Goal: Use online tool/utility: Utilize a website feature to perform a specific function

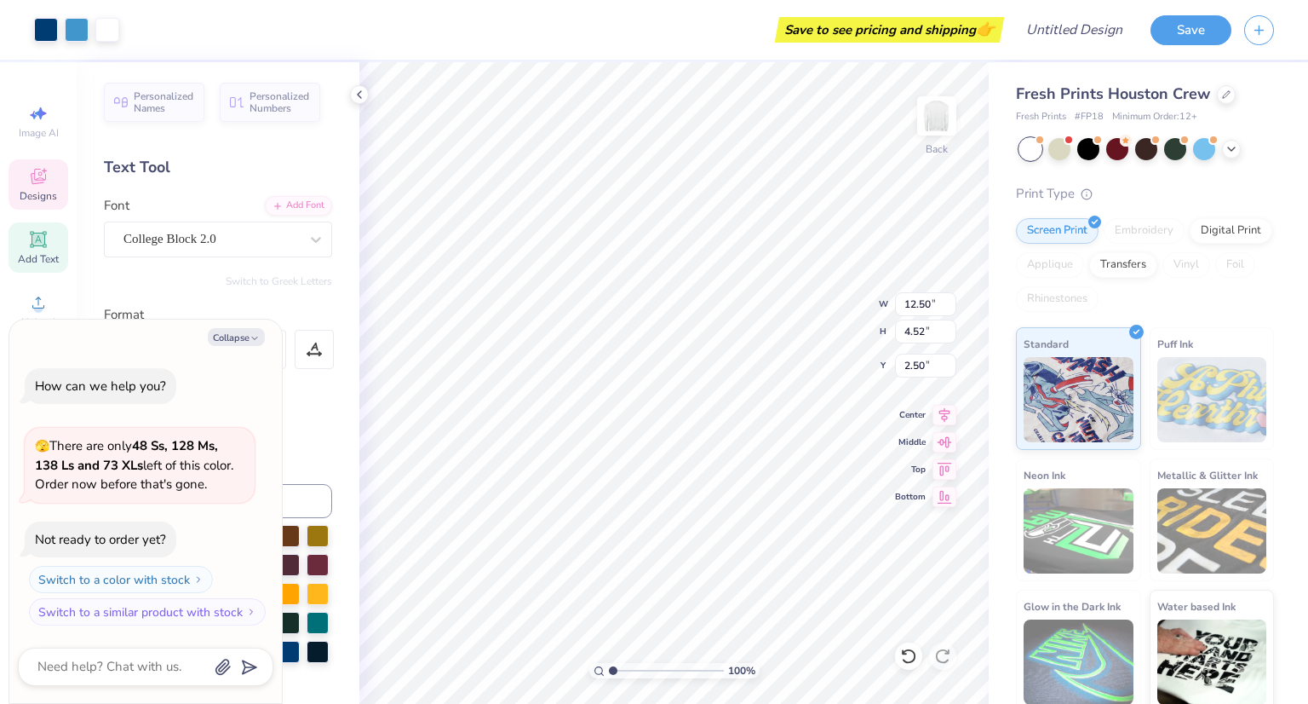
scroll to position [14, 2]
type textarea "x"
type textarea "p CHI"
type textarea "x"
type textarea "ph CHI"
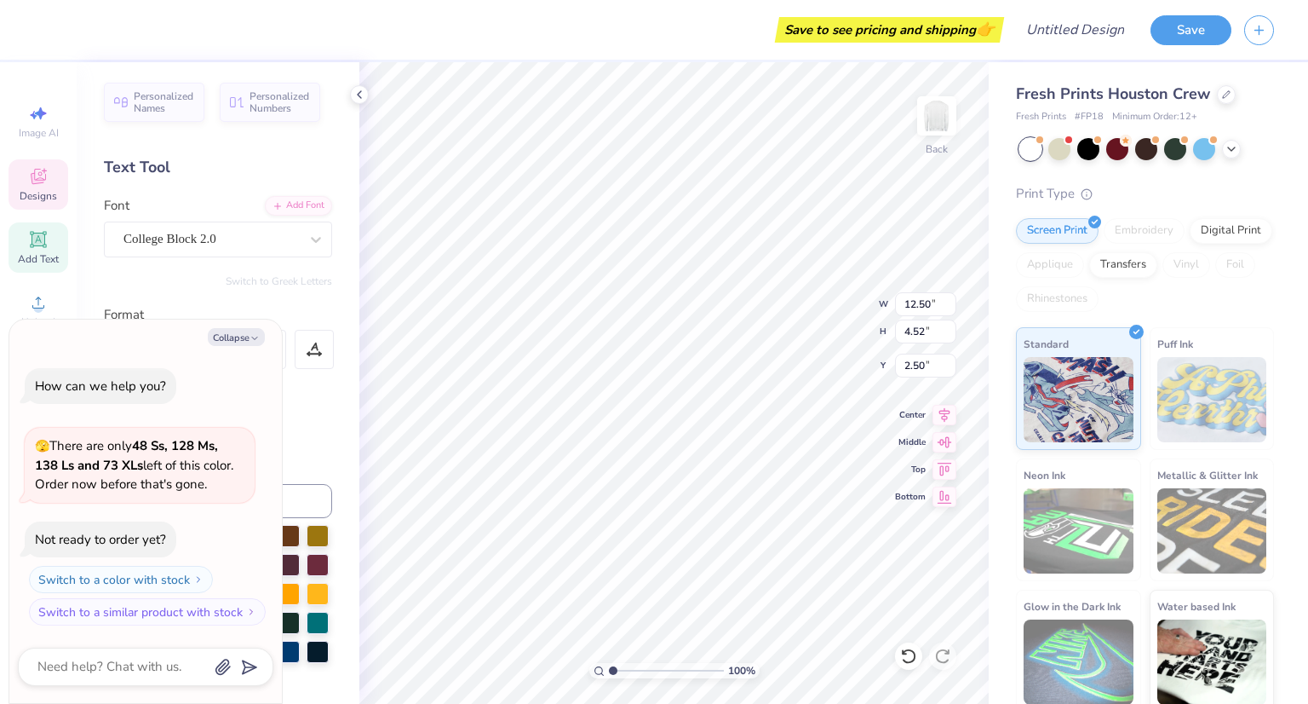
type textarea "x"
type textarea "phi CHI"
type textarea "x"
type textarea "phi G"
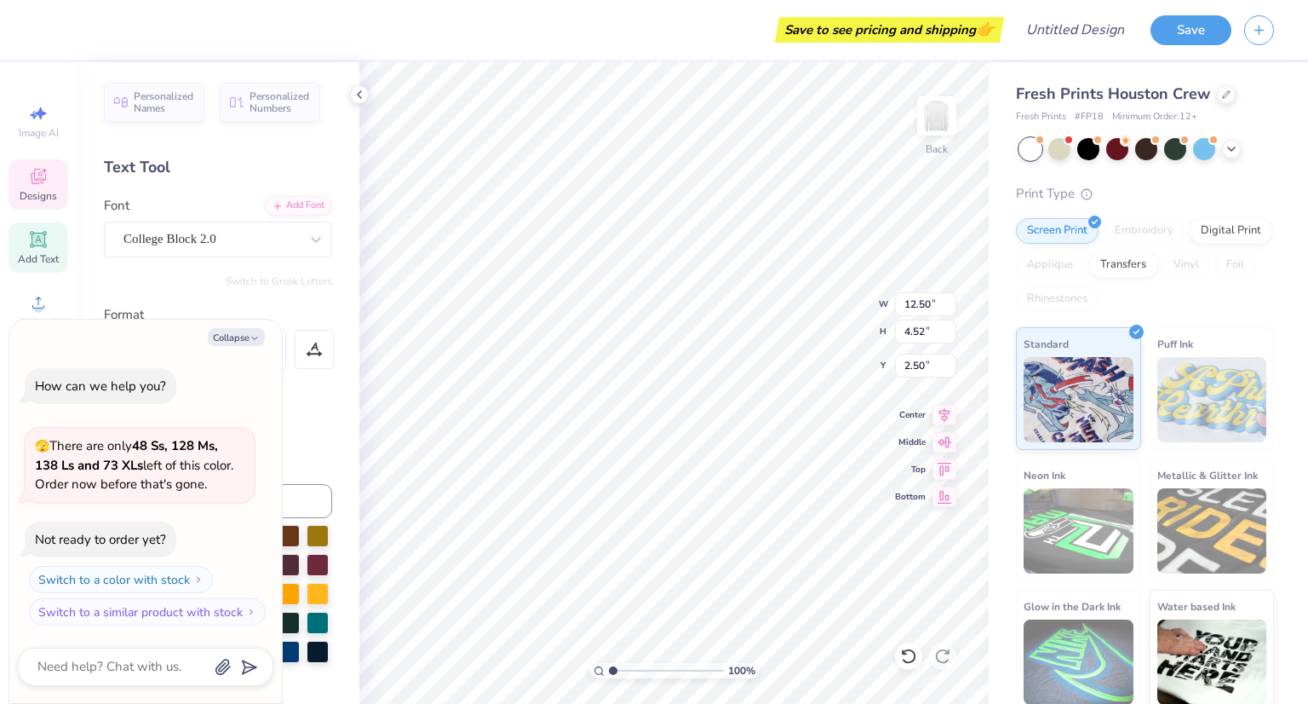
type textarea "x"
type textarea "phi Ga"
type textarea "x"
type textarea "phi Gam"
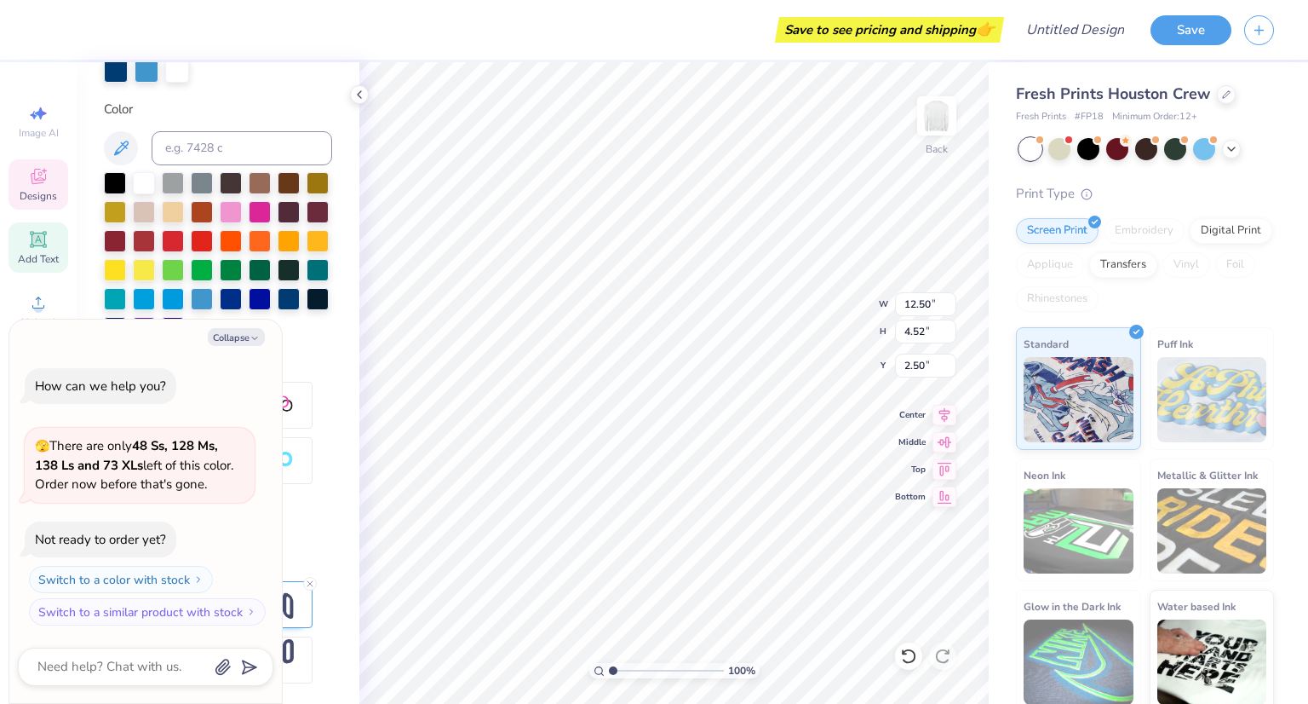
scroll to position [378, 0]
click at [220, 304] on div at bounding box center [231, 297] width 22 height 22
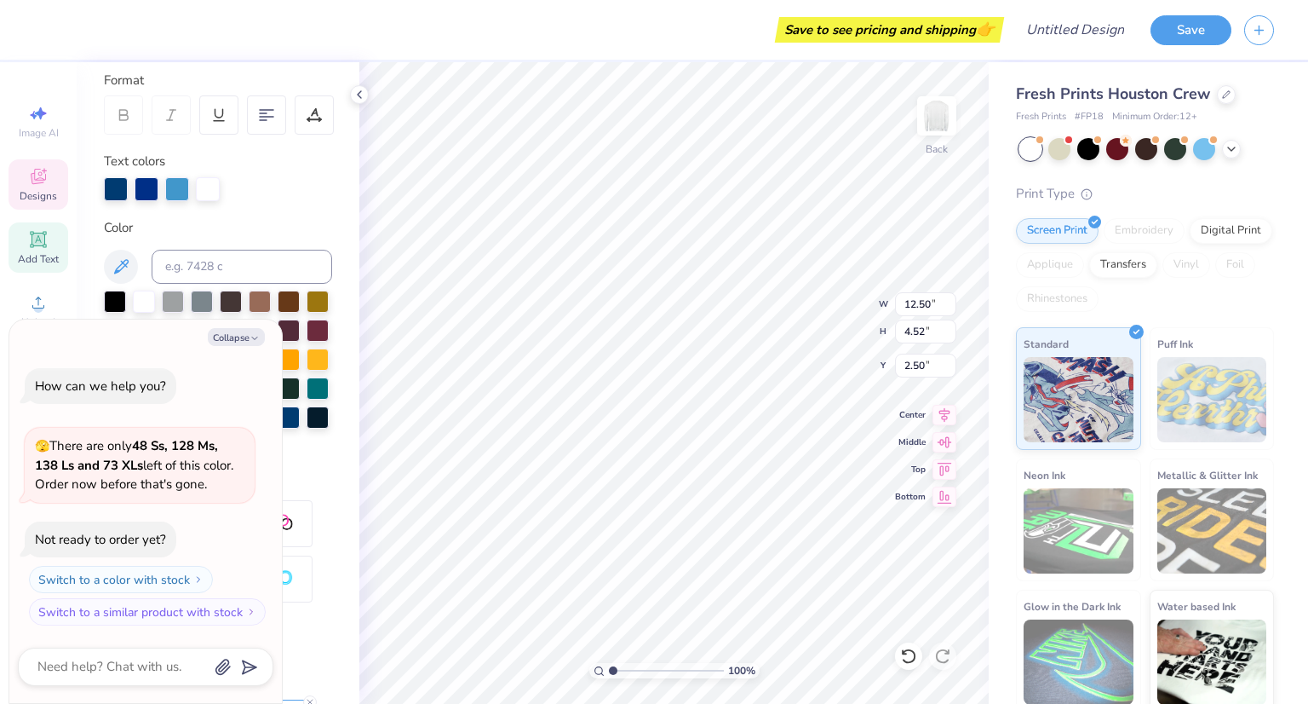
scroll to position [235, 0]
click at [177, 190] on div at bounding box center [177, 188] width 24 height 24
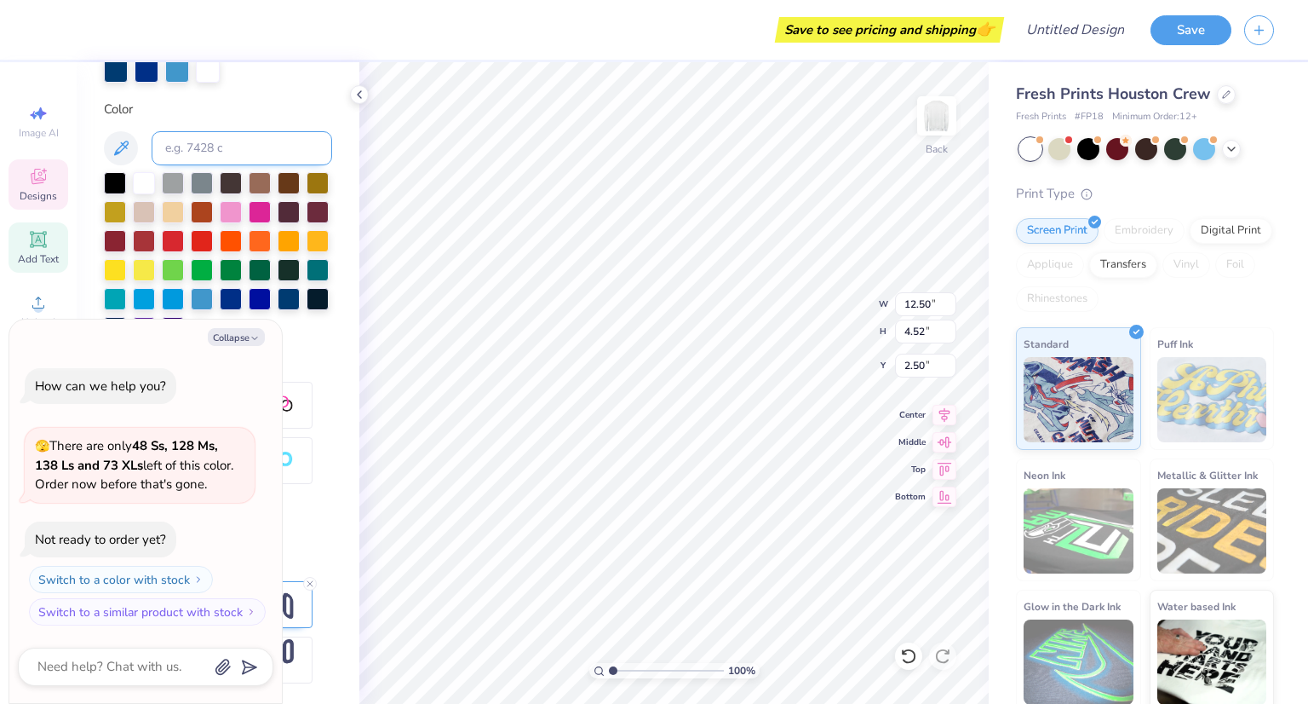
scroll to position [381, 0]
click at [155, 257] on div at bounding box center [144, 268] width 22 height 22
click at [249, 293] on div at bounding box center [260, 297] width 22 height 22
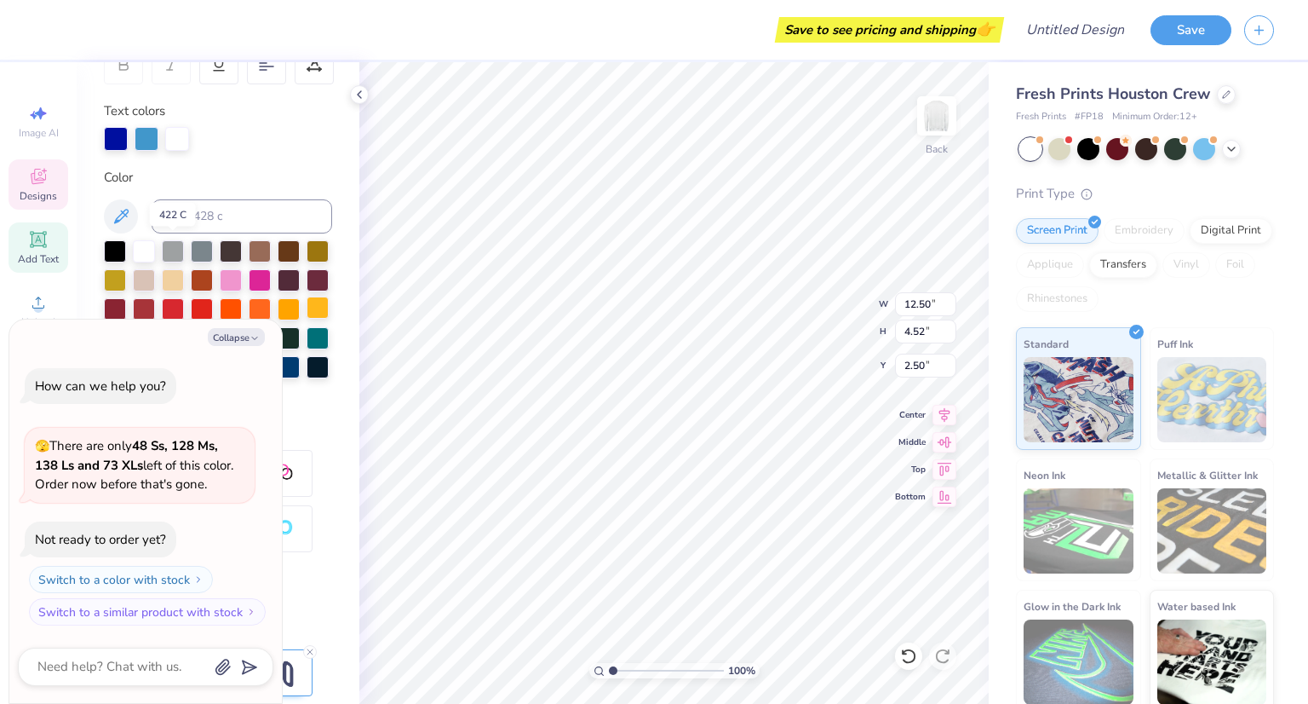
scroll to position [289, 0]
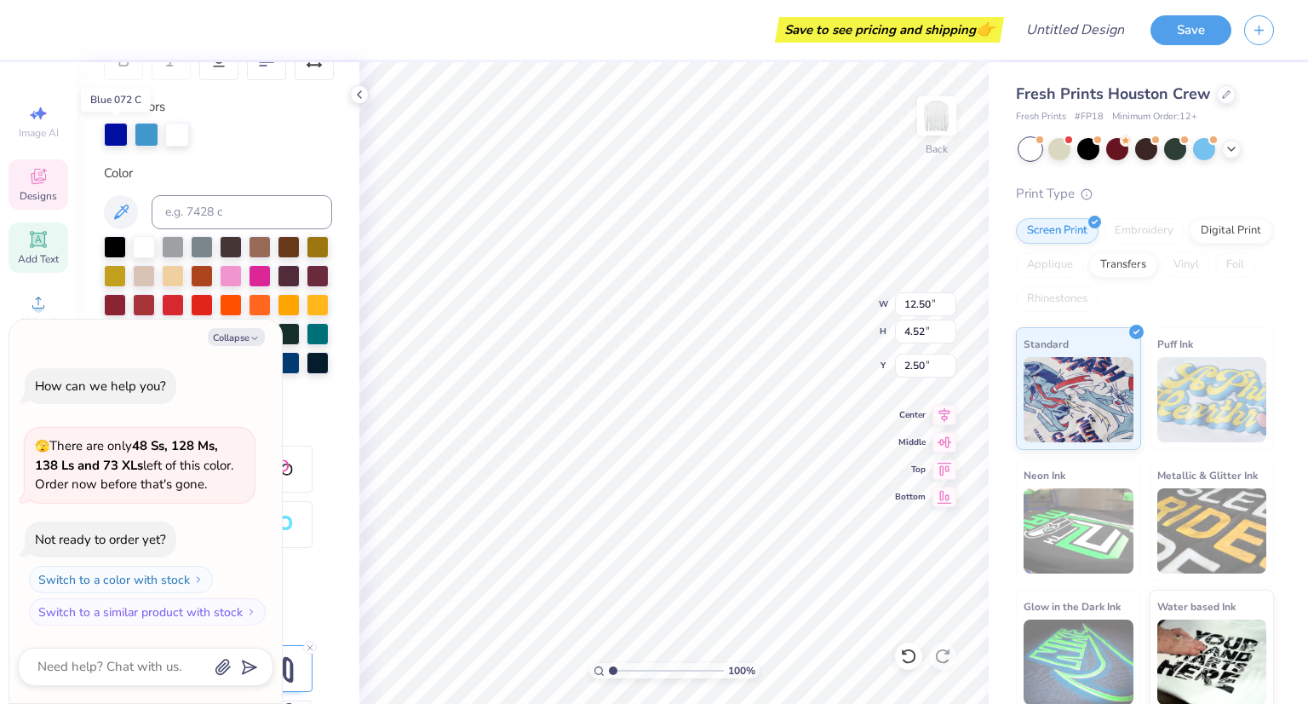
click at [112, 129] on div at bounding box center [116, 135] width 24 height 24
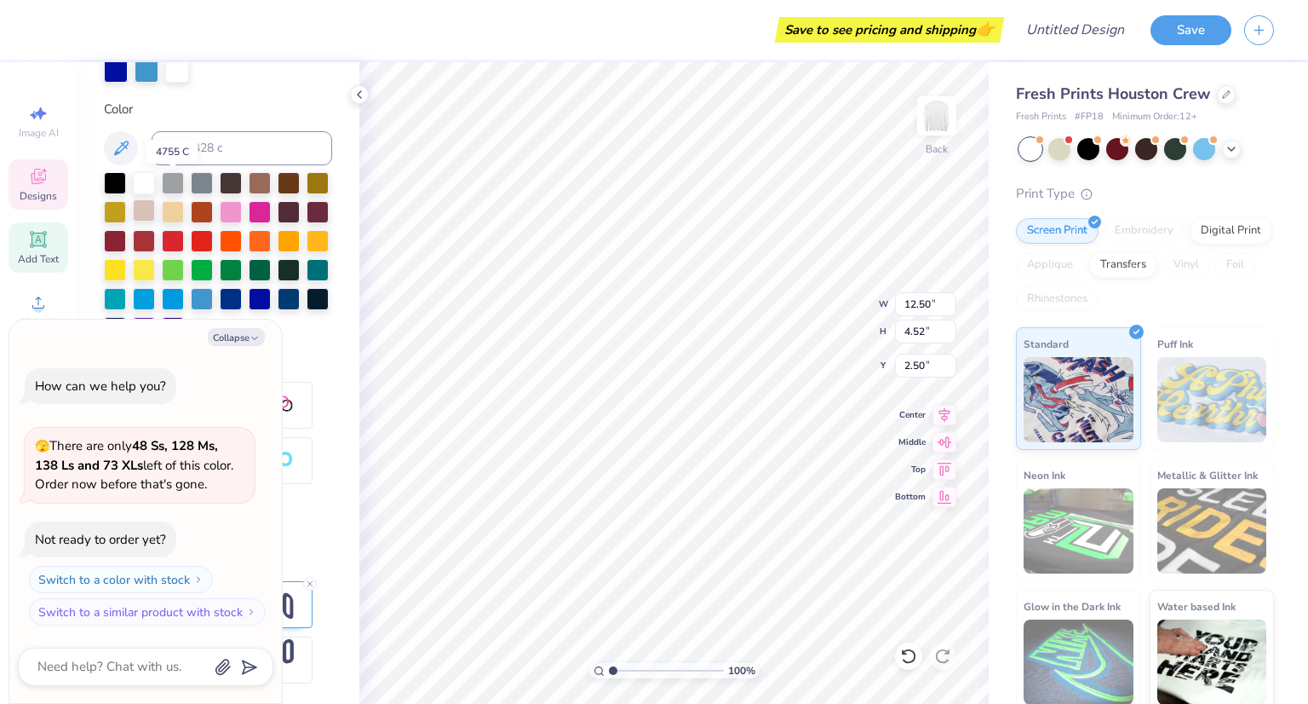
scroll to position [378, 0]
click at [217, 248] on div at bounding box center [218, 255] width 228 height 167
click at [155, 257] on div at bounding box center [144, 268] width 22 height 22
type textarea "x"
type textarea "phi Ga"
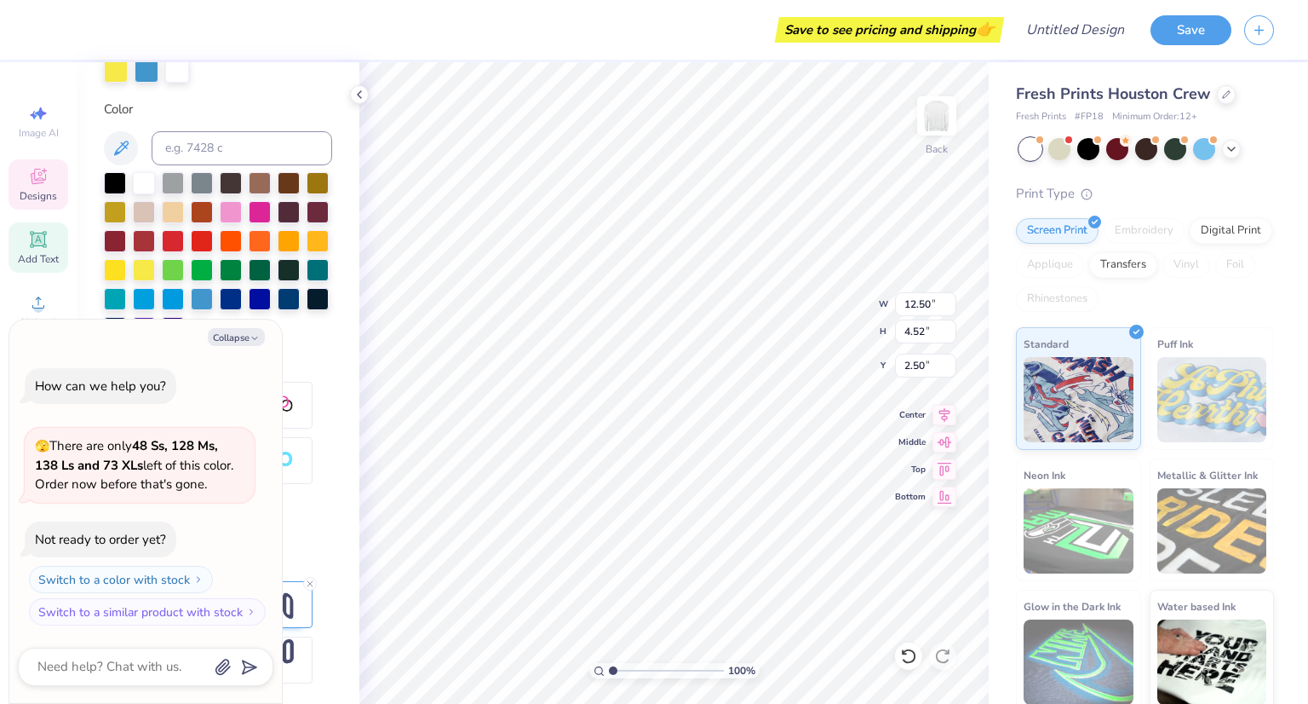
type textarea "x"
type textarea "phi GaM"
type textarea "x"
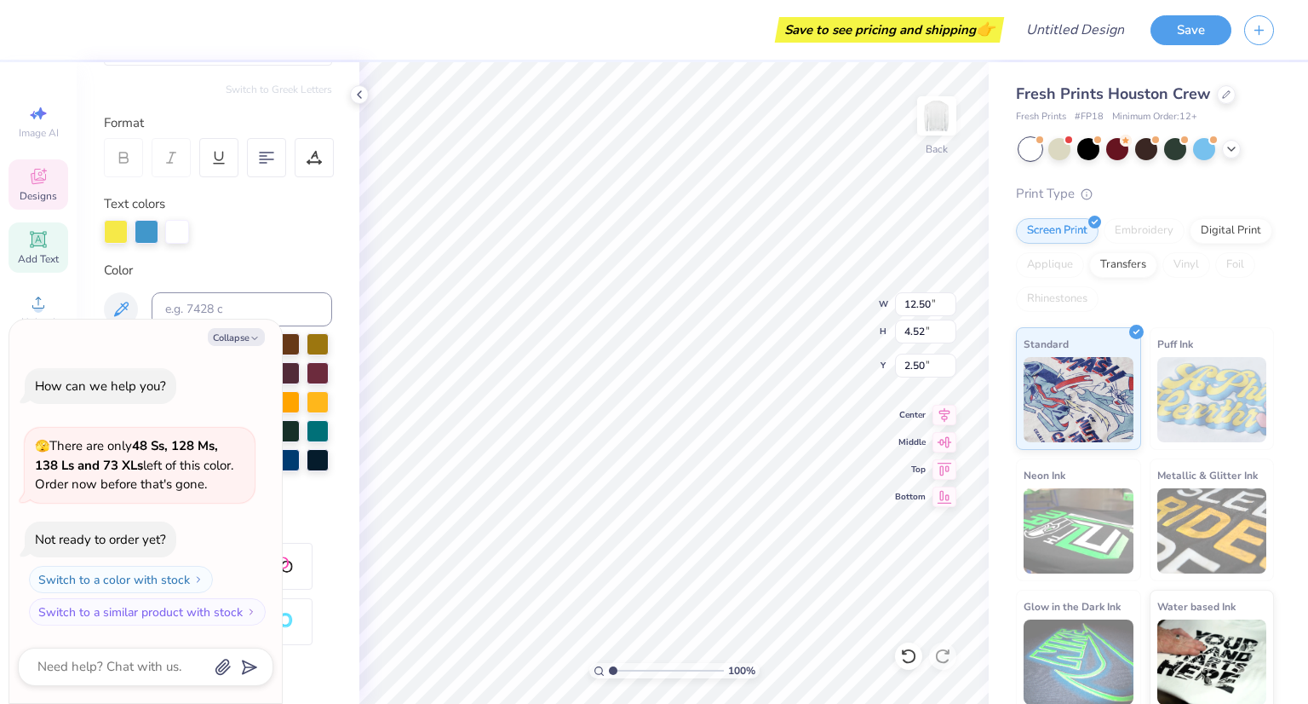
scroll to position [381, 0]
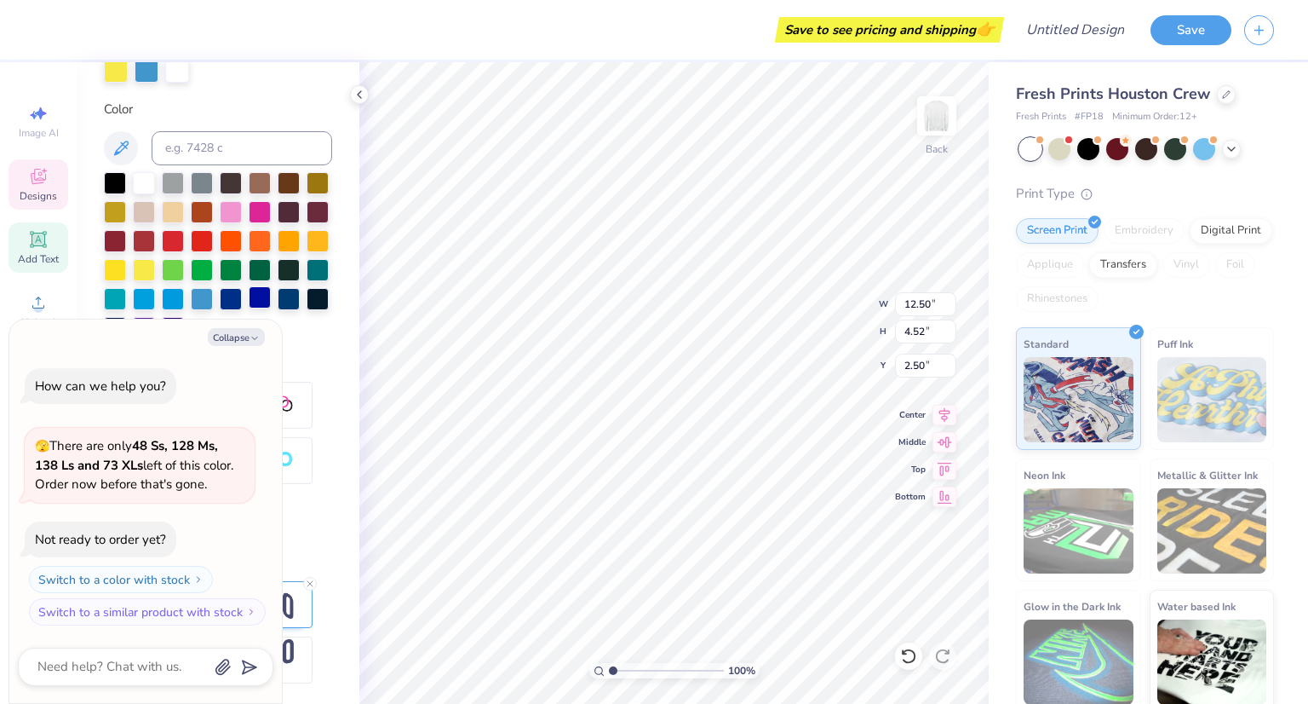
type textarea "phi GaM"
click at [249, 306] on div at bounding box center [260, 297] width 22 height 22
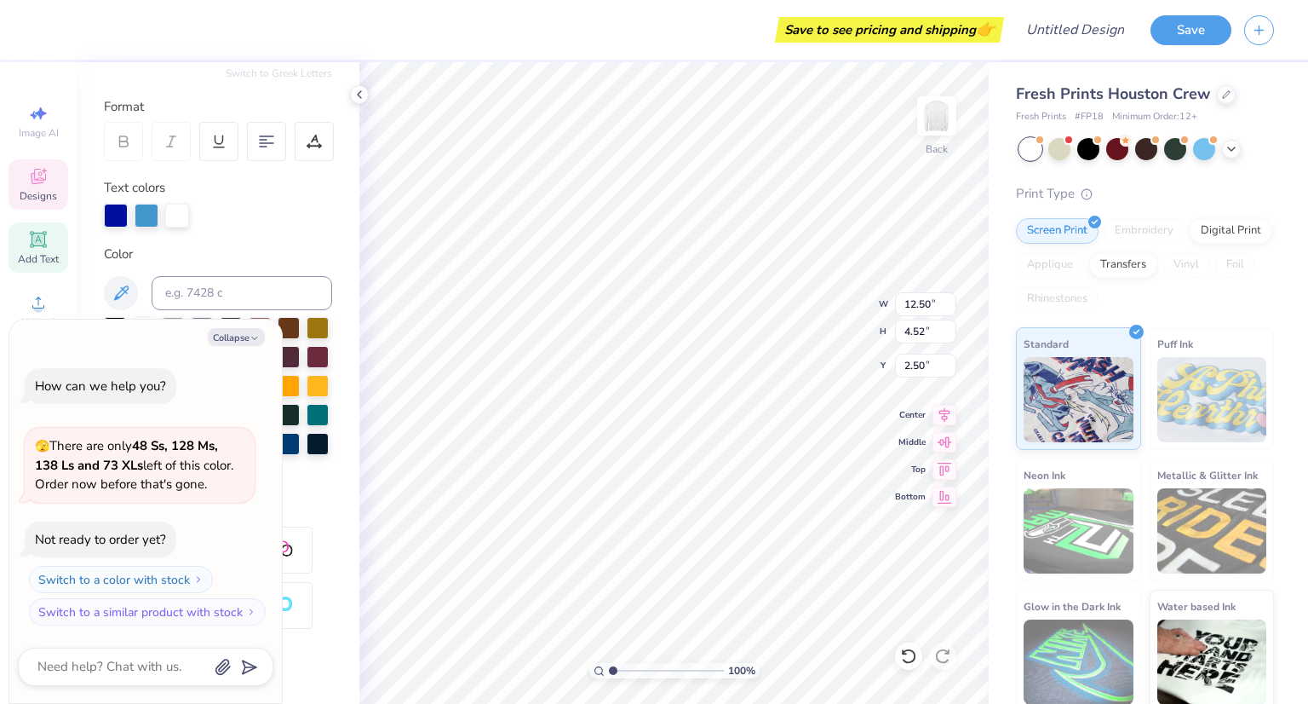
scroll to position [207, 0]
click at [136, 208] on div at bounding box center [147, 216] width 24 height 24
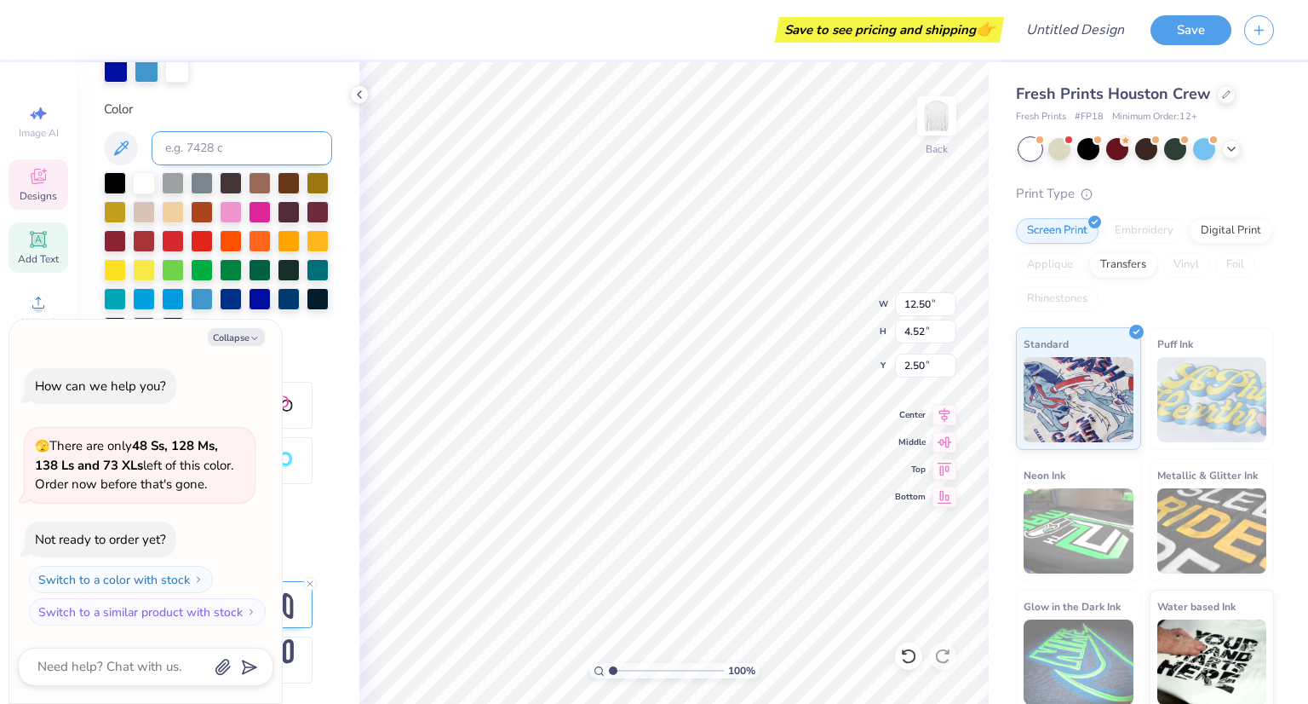
scroll to position [374, 0]
click at [155, 257] on div at bounding box center [144, 268] width 22 height 22
click at [157, 309] on div at bounding box center [218, 255] width 228 height 167
click at [220, 307] on div at bounding box center [231, 297] width 22 height 22
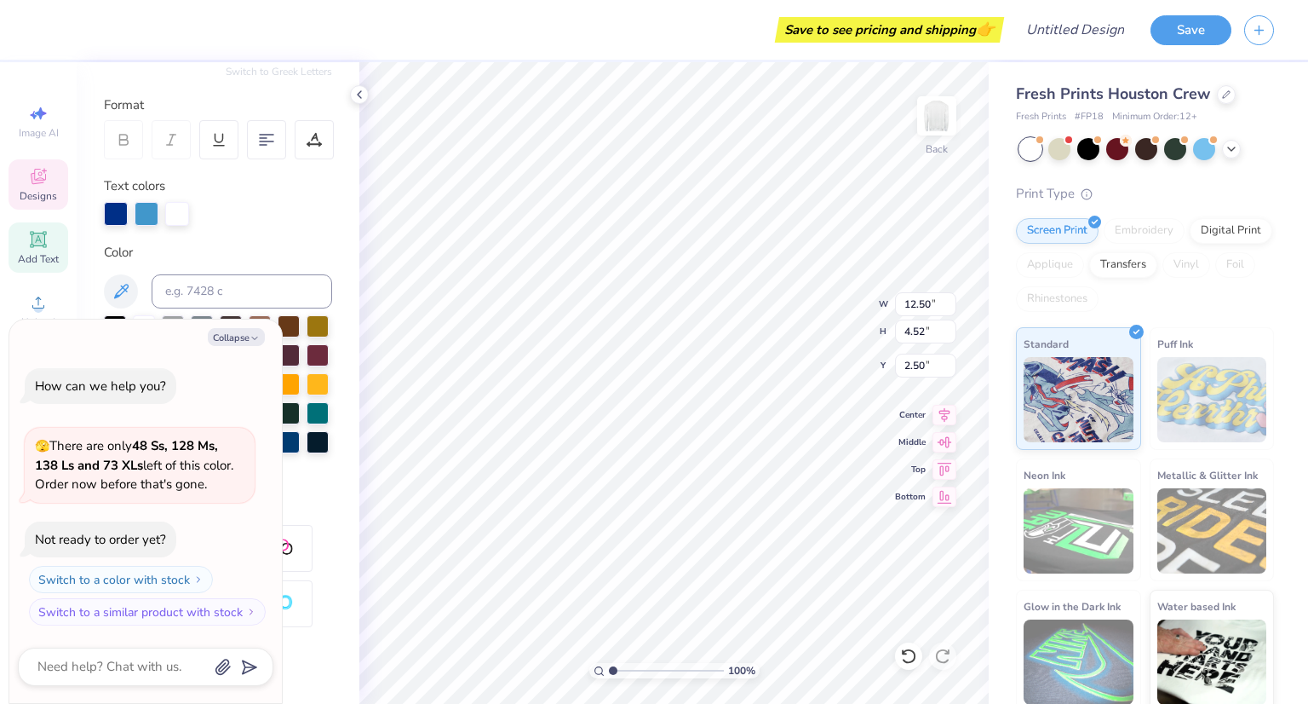
scroll to position [276, 0]
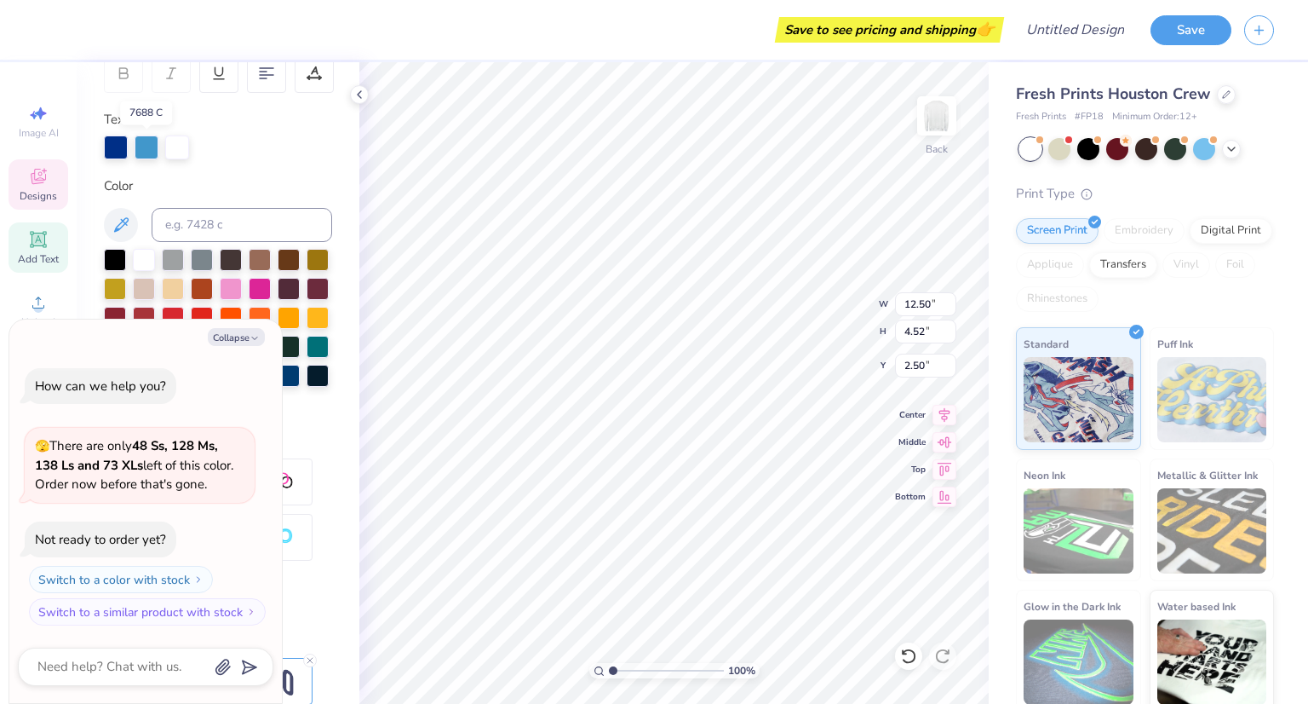
click at [153, 151] on div at bounding box center [147, 147] width 24 height 24
click at [181, 148] on div at bounding box center [177, 147] width 24 height 24
click at [242, 309] on div at bounding box center [231, 316] width 22 height 22
click at [273, 280] on div at bounding box center [218, 332] width 228 height 167
click at [223, 271] on div at bounding box center [218, 332] width 228 height 167
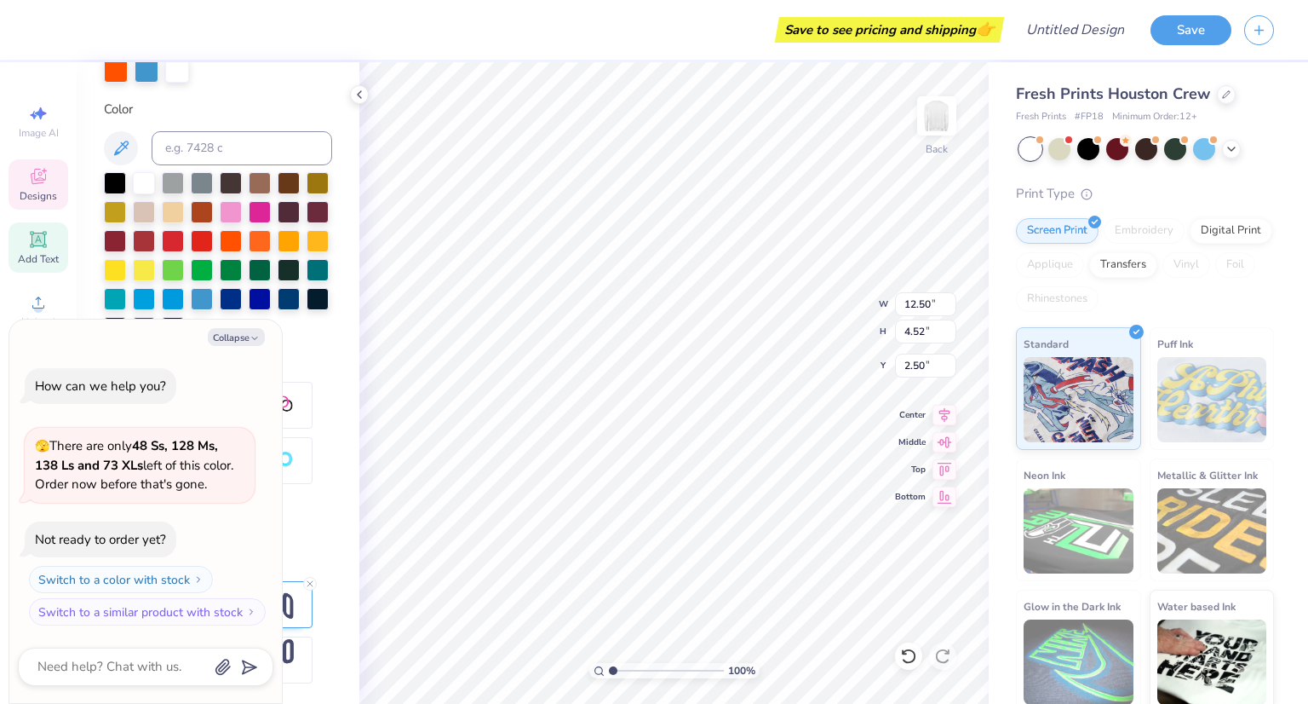
scroll to position [381, 0]
click at [275, 294] on div at bounding box center [218, 255] width 228 height 167
click at [155, 315] on div at bounding box center [144, 326] width 22 height 22
click at [249, 304] on div at bounding box center [260, 297] width 22 height 22
type textarea "x"
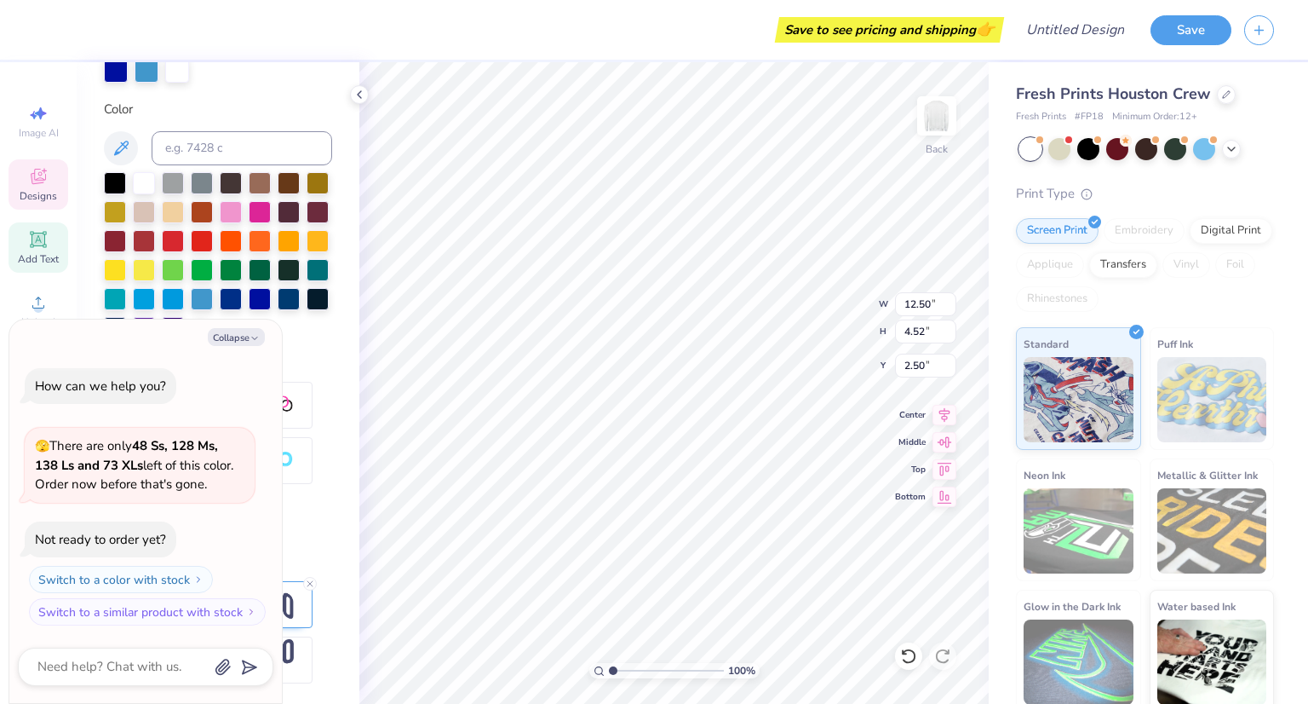
type input "9.17"
type input "1.10"
type input "5.81"
click at [155, 257] on div at bounding box center [144, 268] width 22 height 22
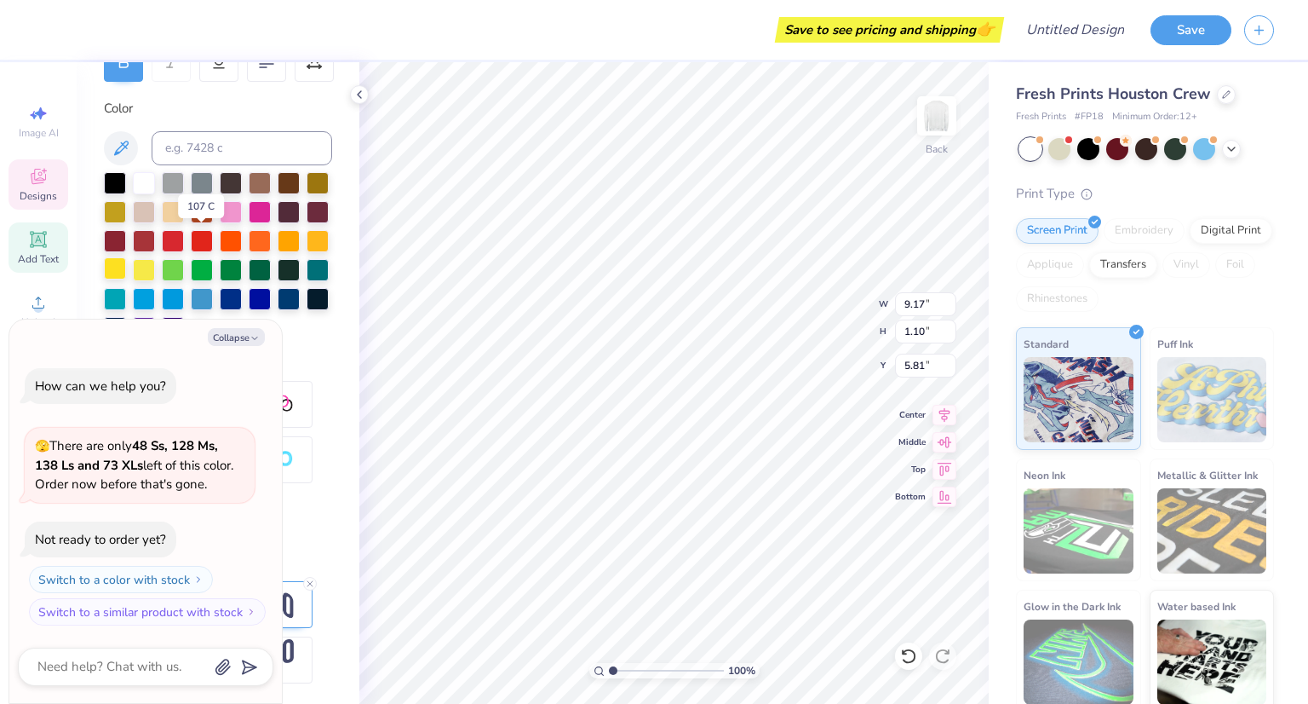
click at [126, 257] on div at bounding box center [115, 268] width 22 height 22
click at [249, 302] on div at bounding box center [260, 297] width 22 height 22
click at [220, 301] on div at bounding box center [231, 297] width 22 height 22
type textarea "x"
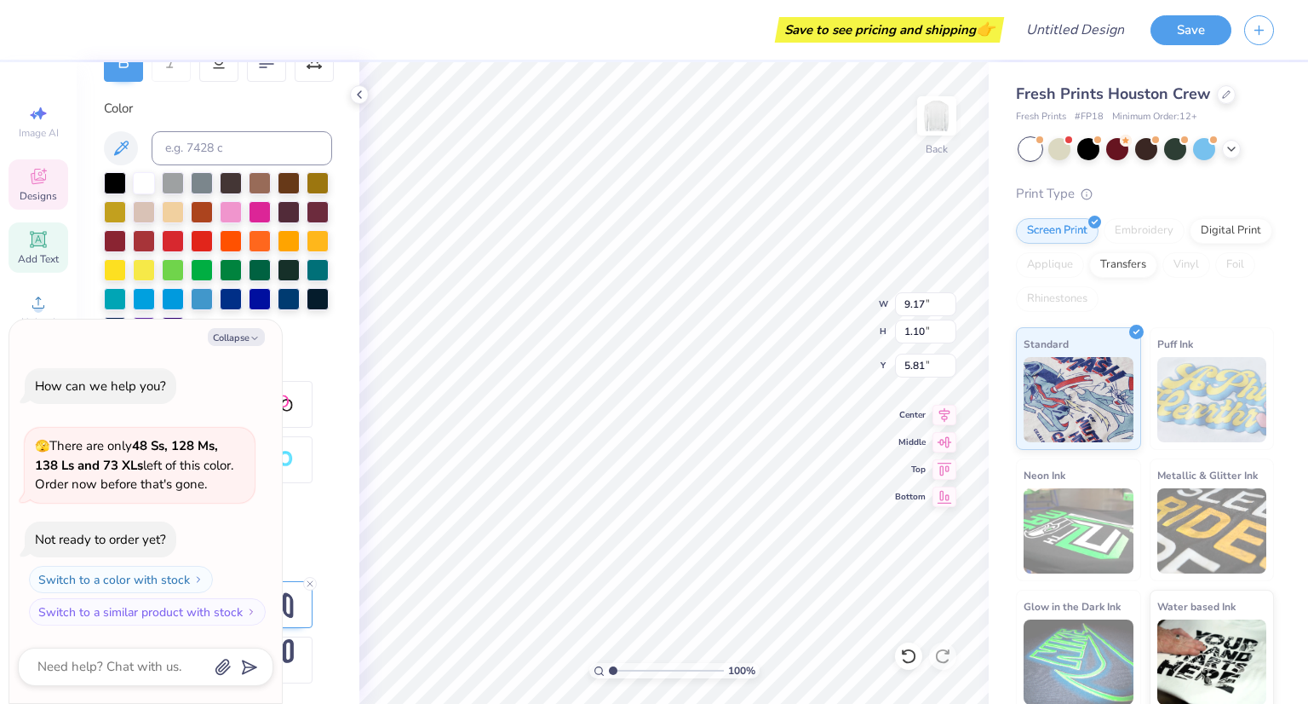
type textarea "HL"
type textarea "x"
type textarea "HoL"
type textarea "x"
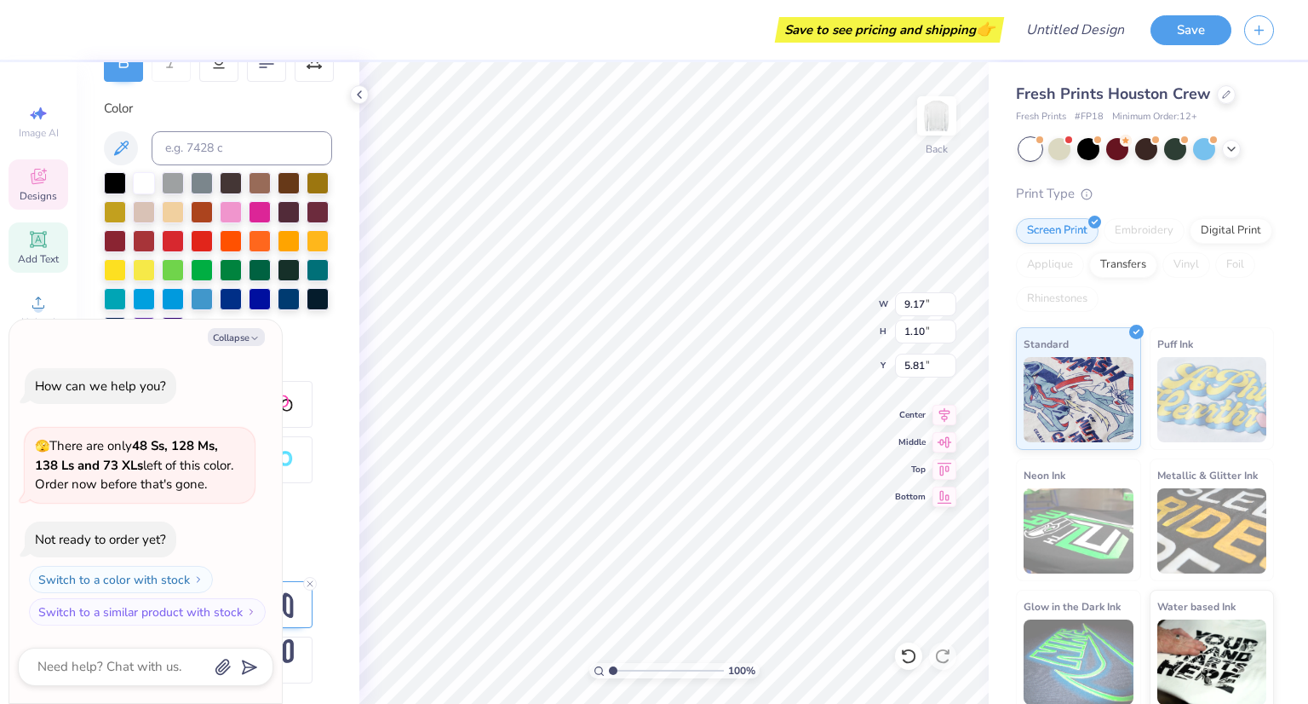
type textarea "HooL"
type textarea "x"
type textarea "HoL"
type textarea "x"
type textarea "HL"
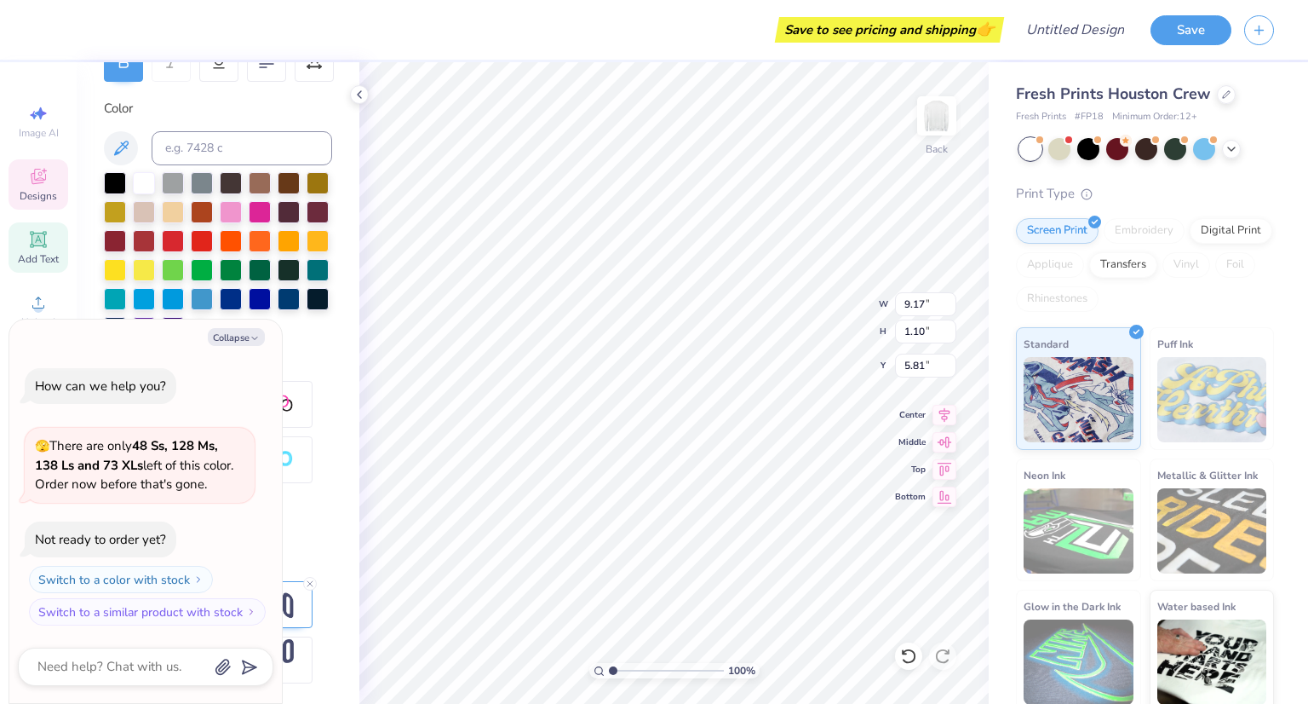
type textarea "x"
type input "0.87"
type input "0.44"
type input "6.14"
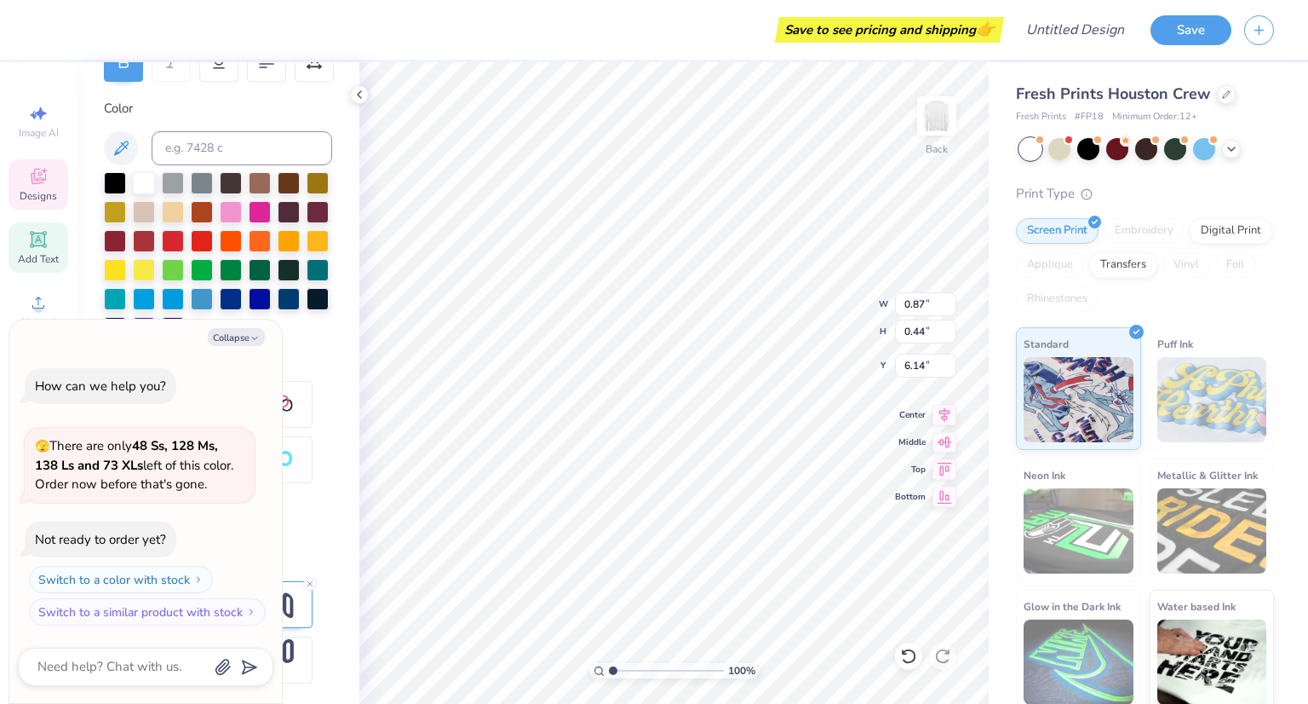
type textarea "x"
type input "9.17"
type input "1.10"
type input "5.81"
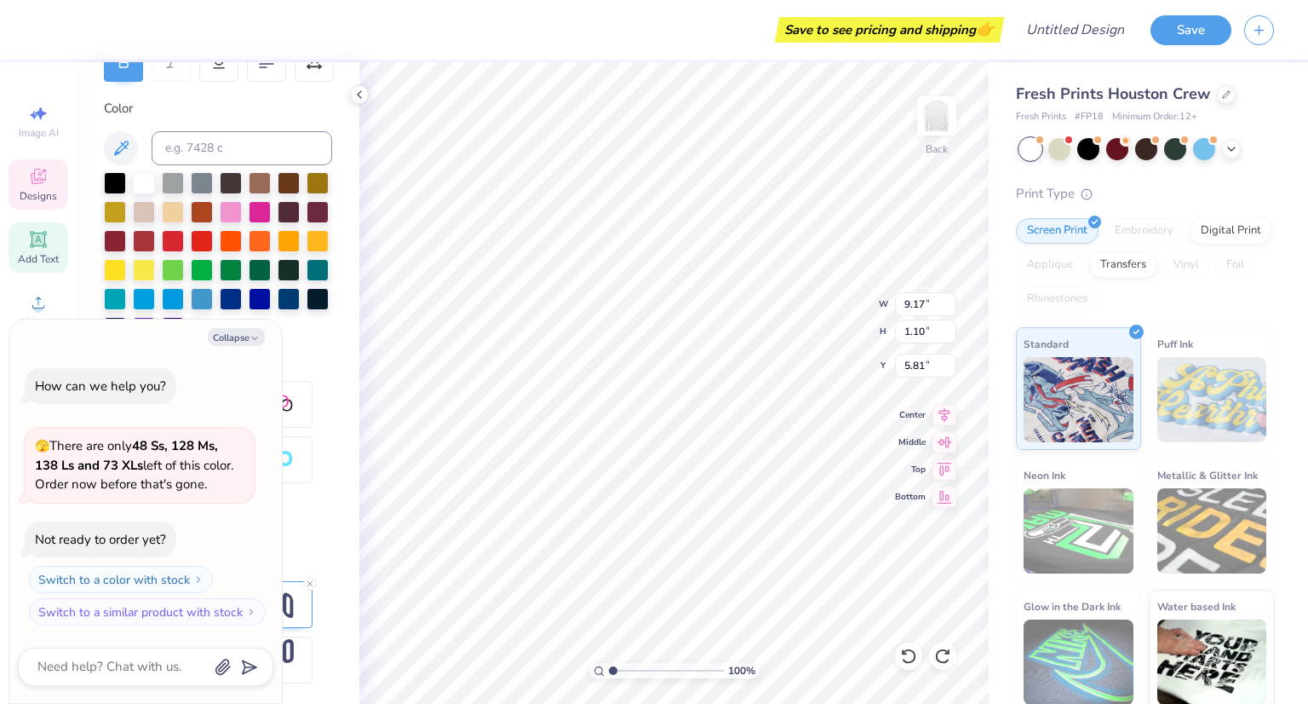
type textarea "x"
type textarea "J"
type textarea "x"
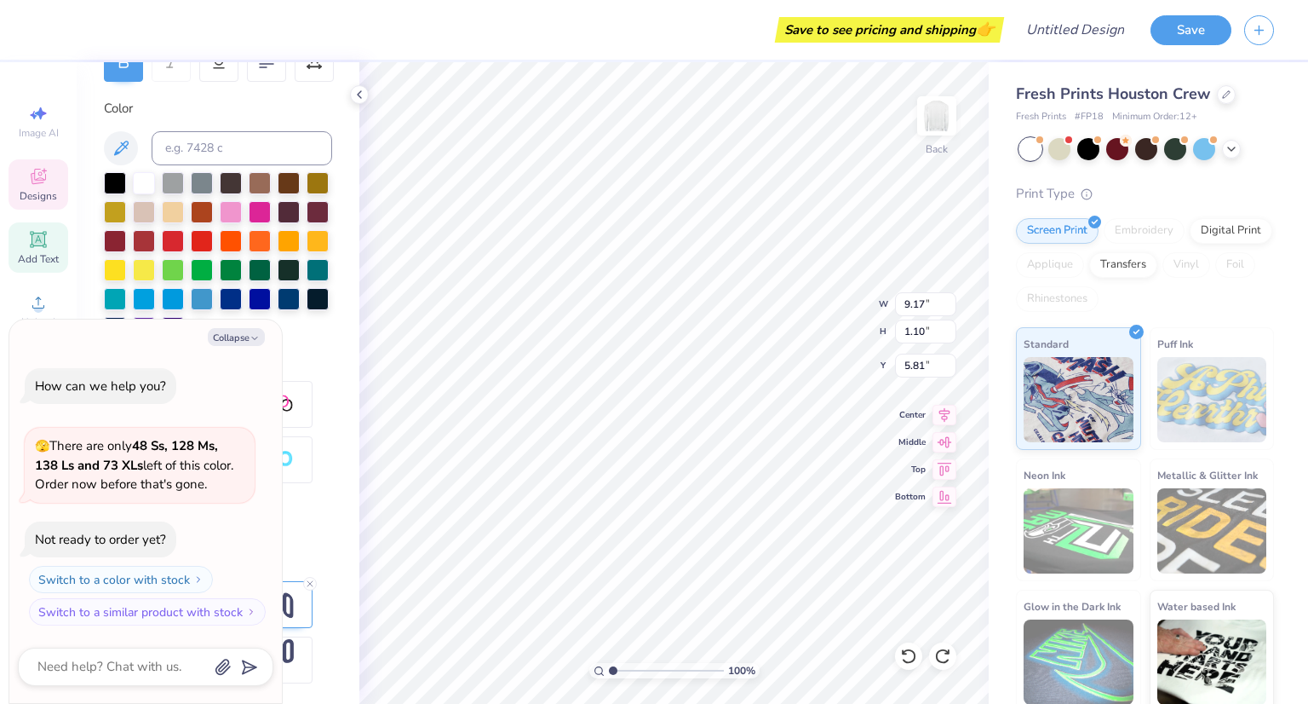
type textarea "H"
type textarea "x"
type textarea "HO"
type textarea "x"
type textarea "HOO"
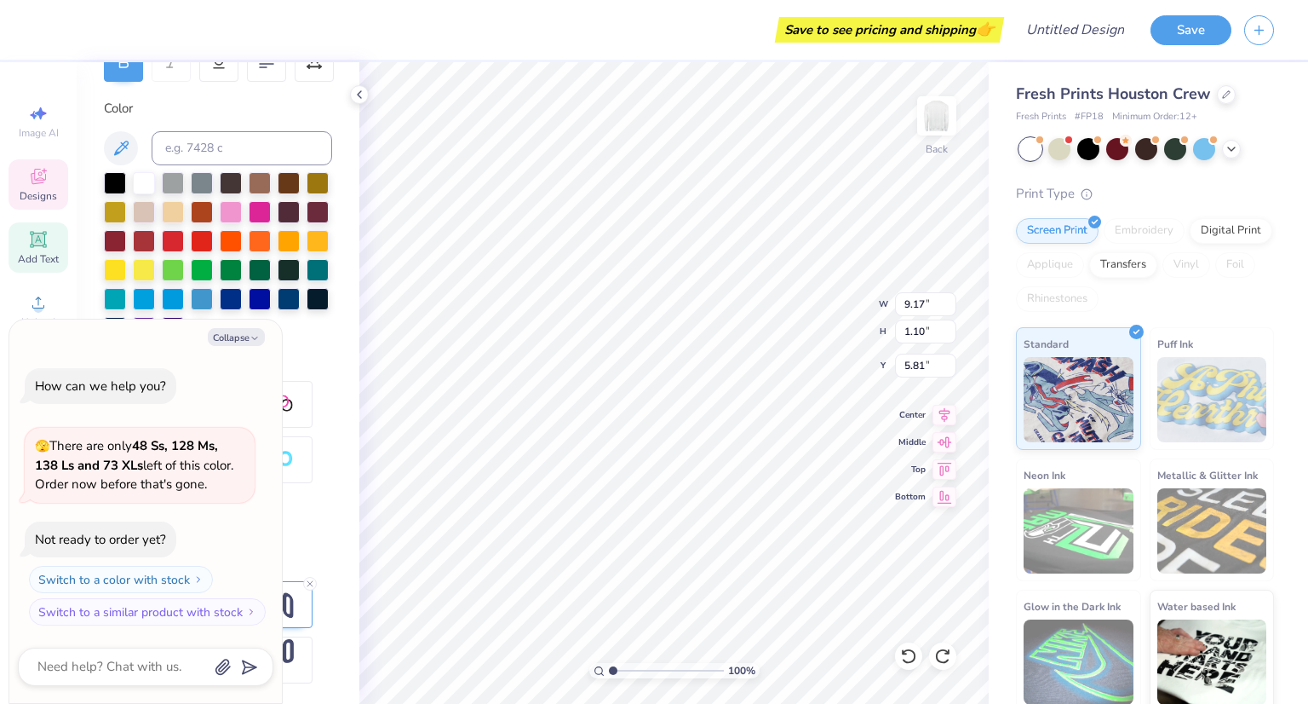
type textarea "x"
type textarea "HOOS"
type textarea "x"
type textarea "[PERSON_NAME]"
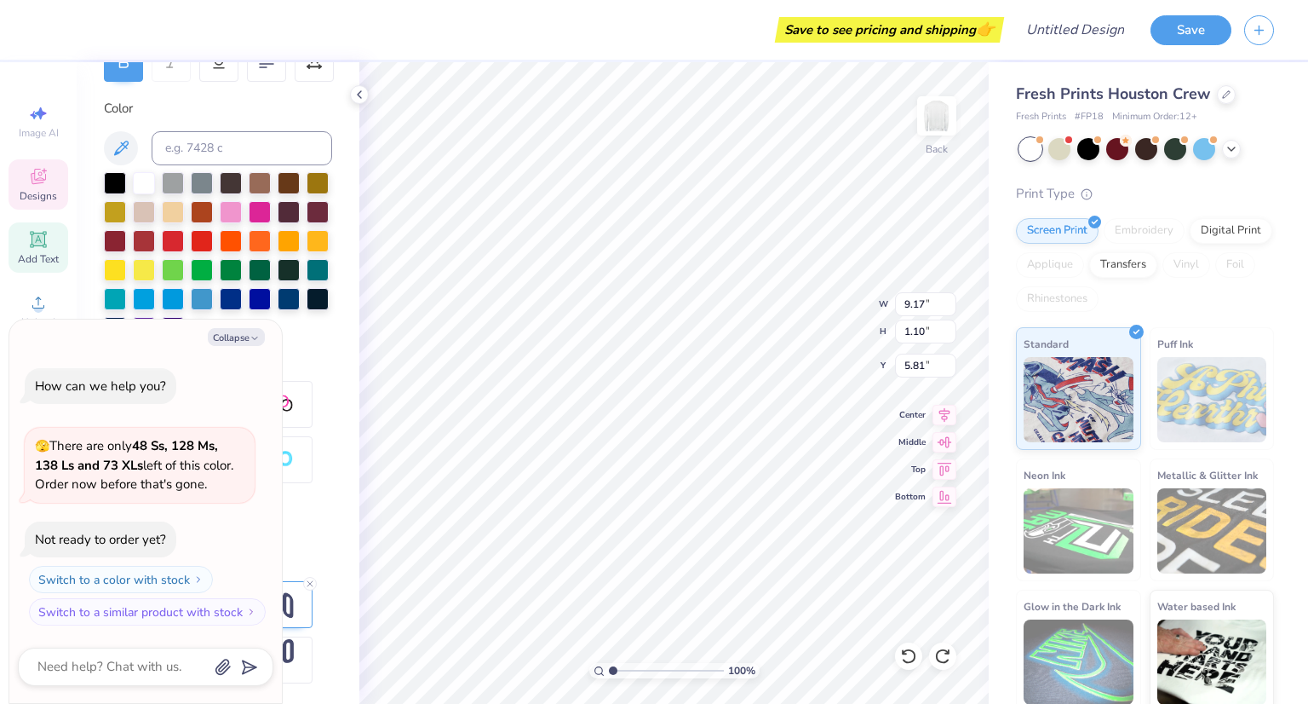
type textarea "x"
type textarea "HOOS"
type textarea "x"
type textarea "HOOSI"
type textarea "x"
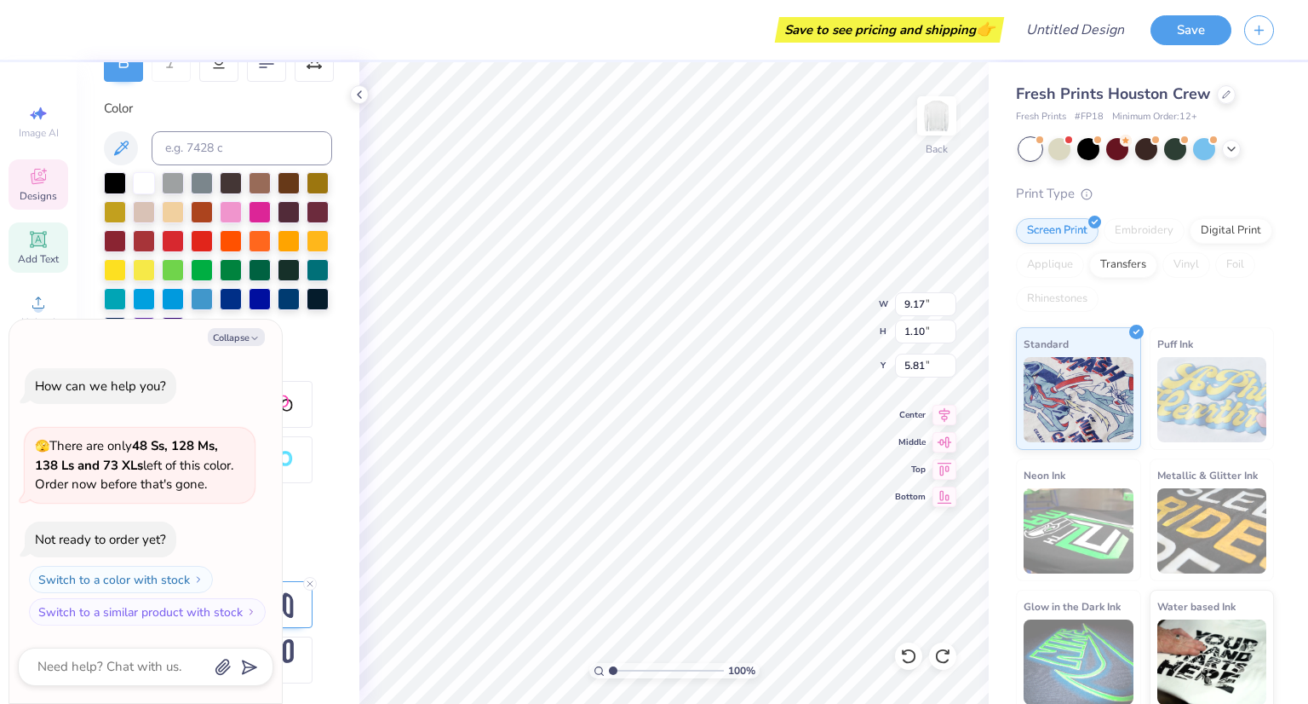
type textarea "HOOSIE"
type textarea "x"
type textarea "HOOSIER"
type textarea "x"
type textarea "HOOSIER HO"
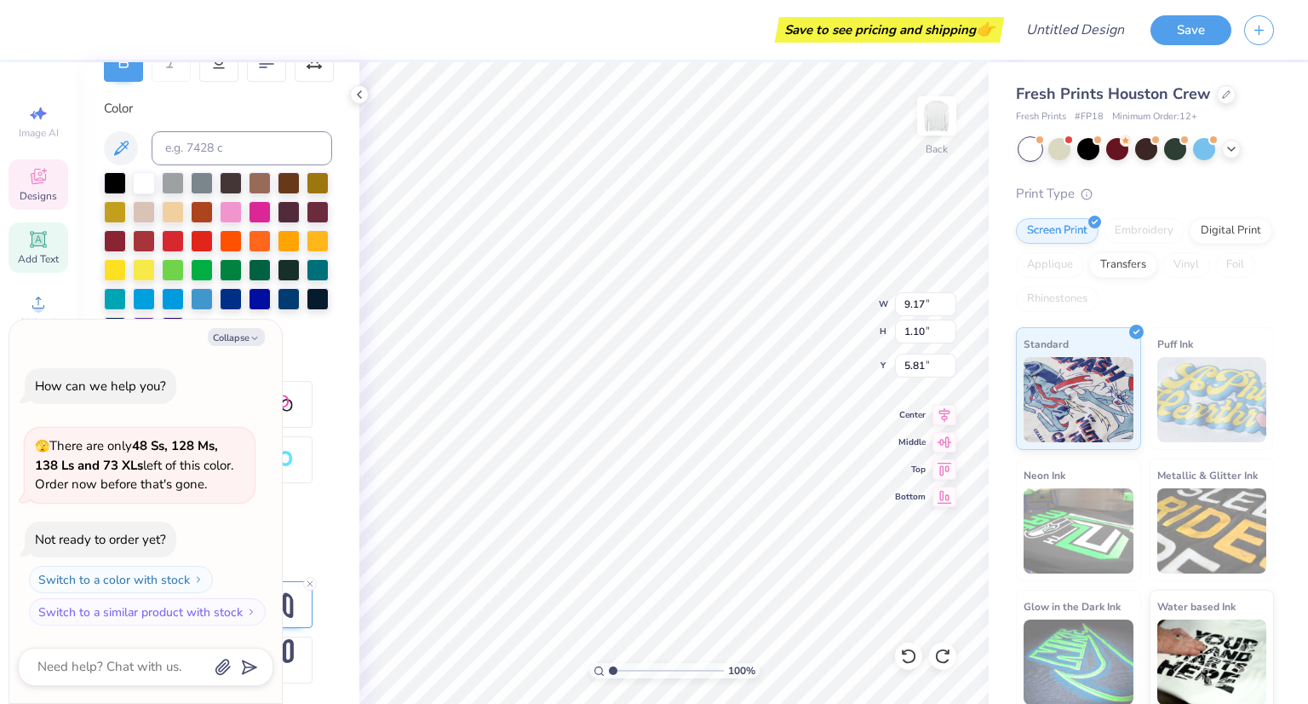
type textarea "x"
type textarea "HOOSIER HOO"
type textarea "x"
type textarea "HOOSIER HOOP"
type textarea "x"
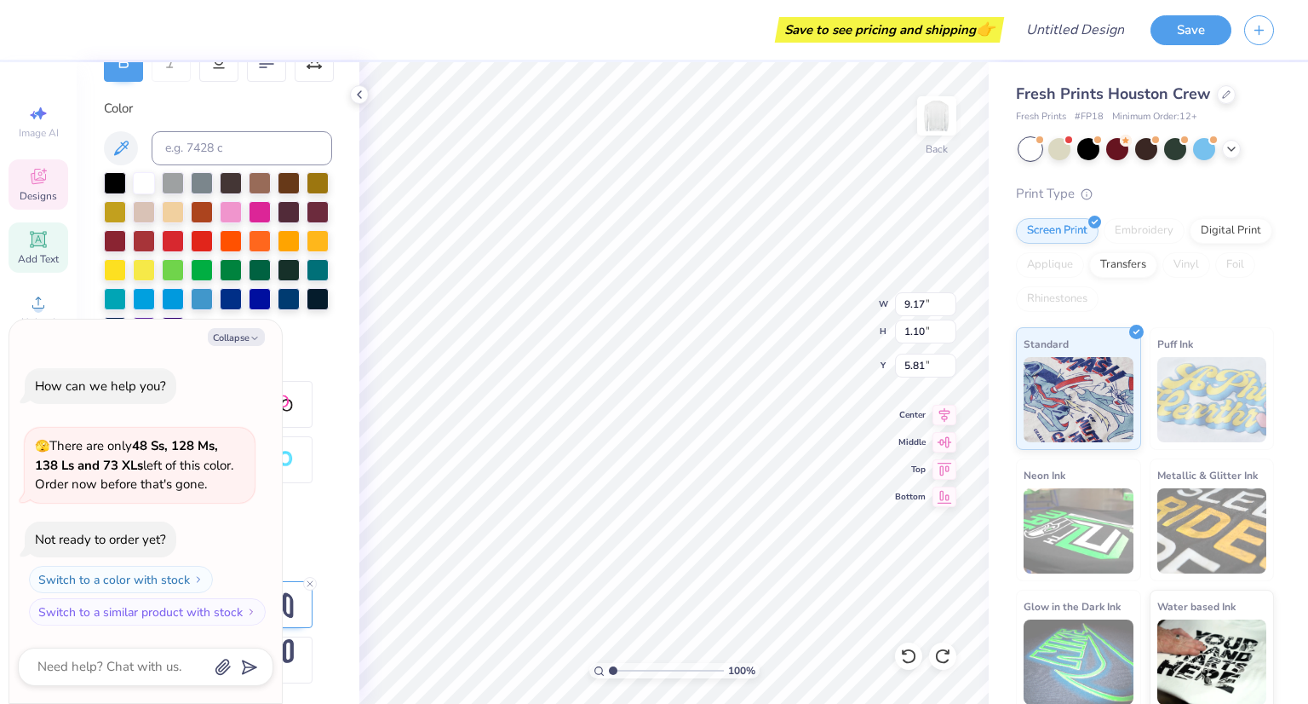
type textarea "HOOSIER HOOPS"
type textarea "x"
type input "2.64"
type input "2.55"
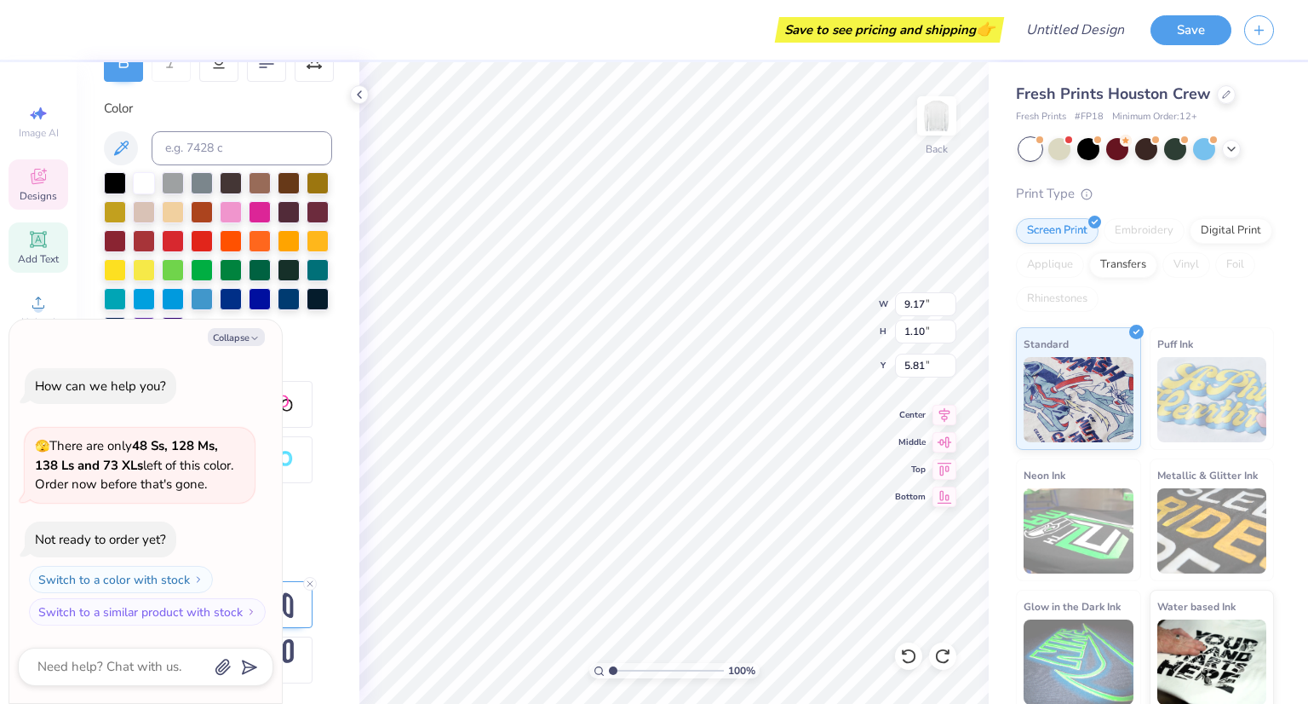
type input "6.76"
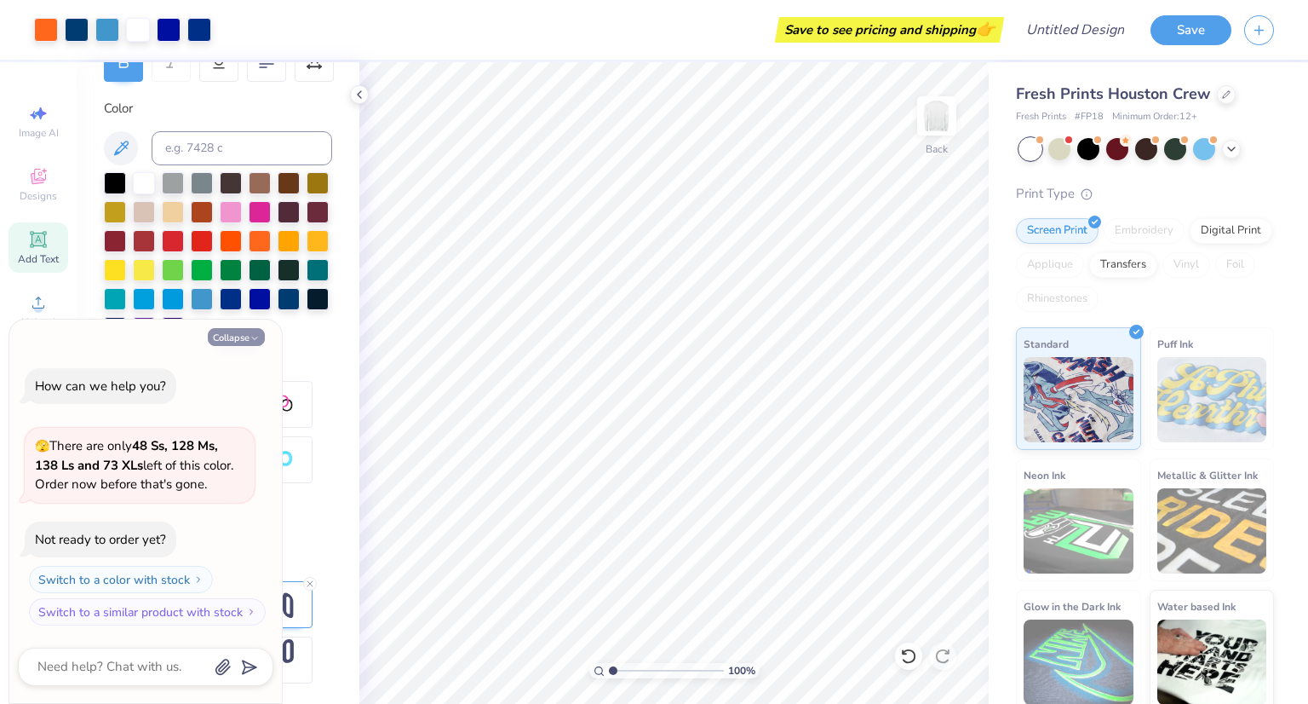
click at [257, 336] on icon "button" at bounding box center [255, 338] width 10 height 10
type textarea "x"
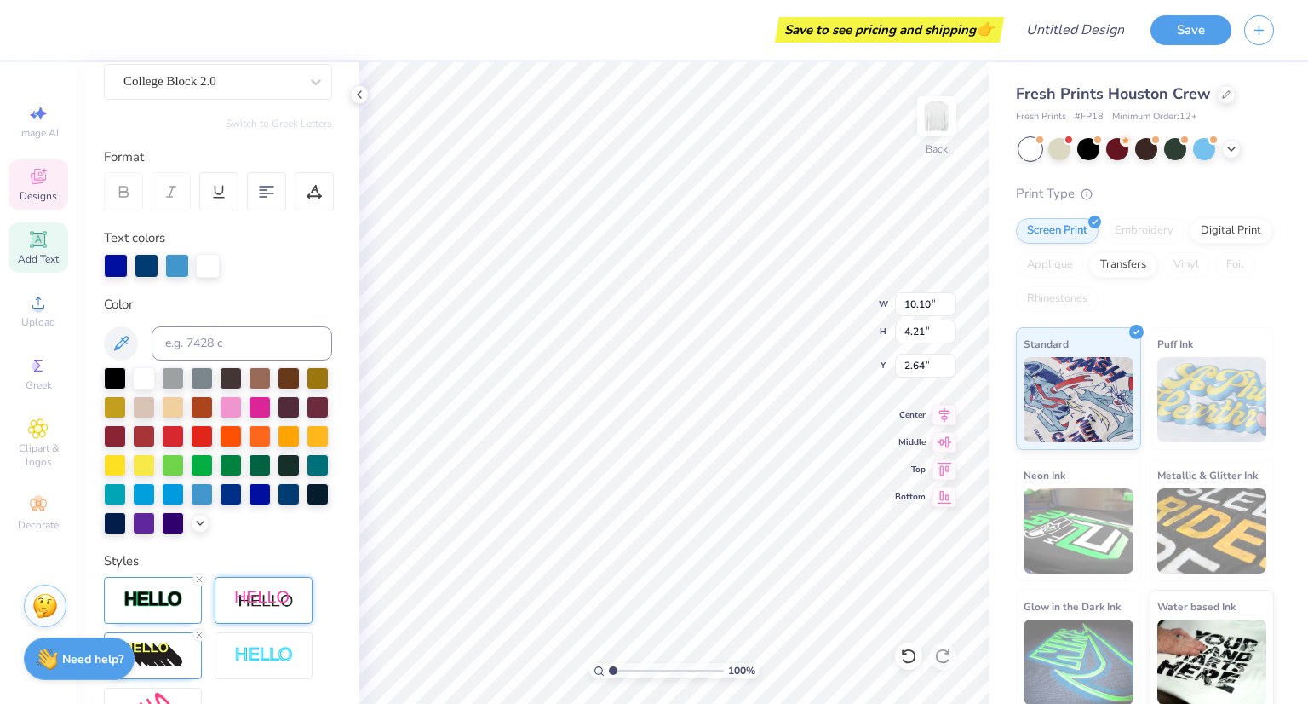
scroll to position [156, 0]
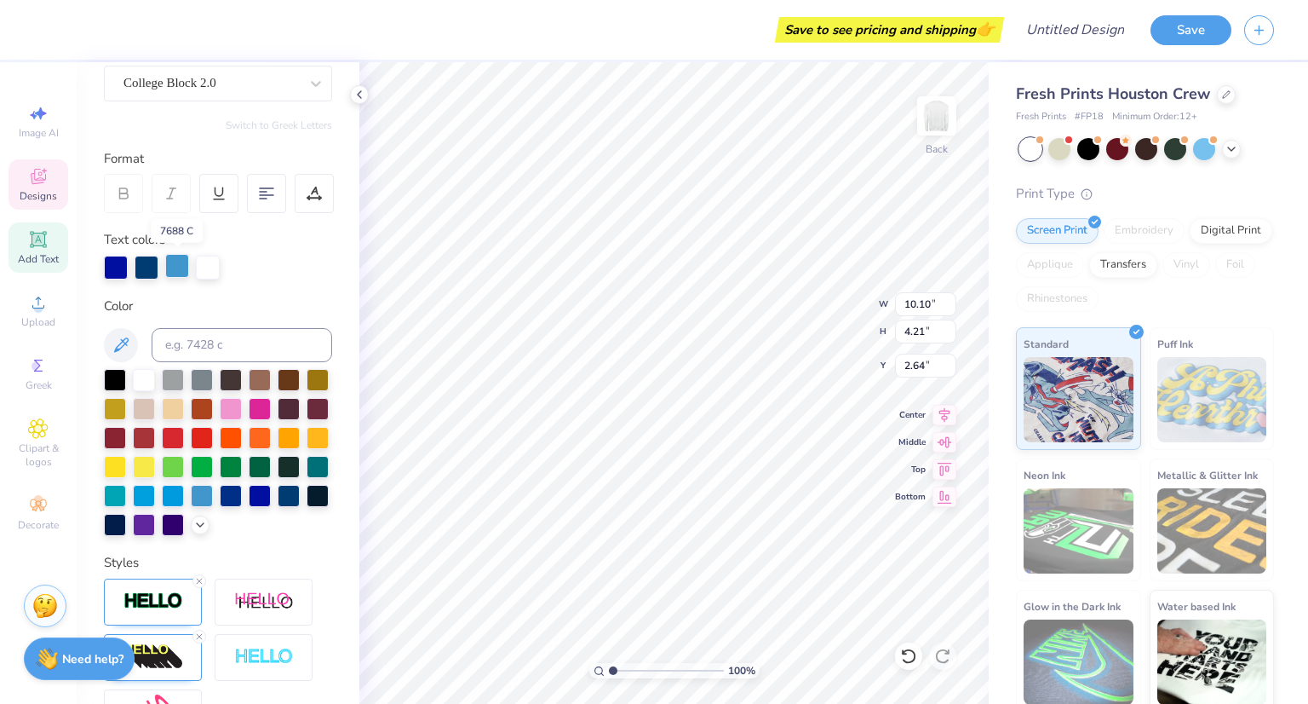
click at [180, 270] on div at bounding box center [177, 266] width 24 height 24
click at [155, 458] on div at bounding box center [144, 465] width 22 height 22
click at [126, 462] on div at bounding box center [115, 465] width 22 height 22
click at [150, 266] on div at bounding box center [147, 266] width 24 height 24
click at [149, 376] on div at bounding box center [144, 378] width 22 height 22
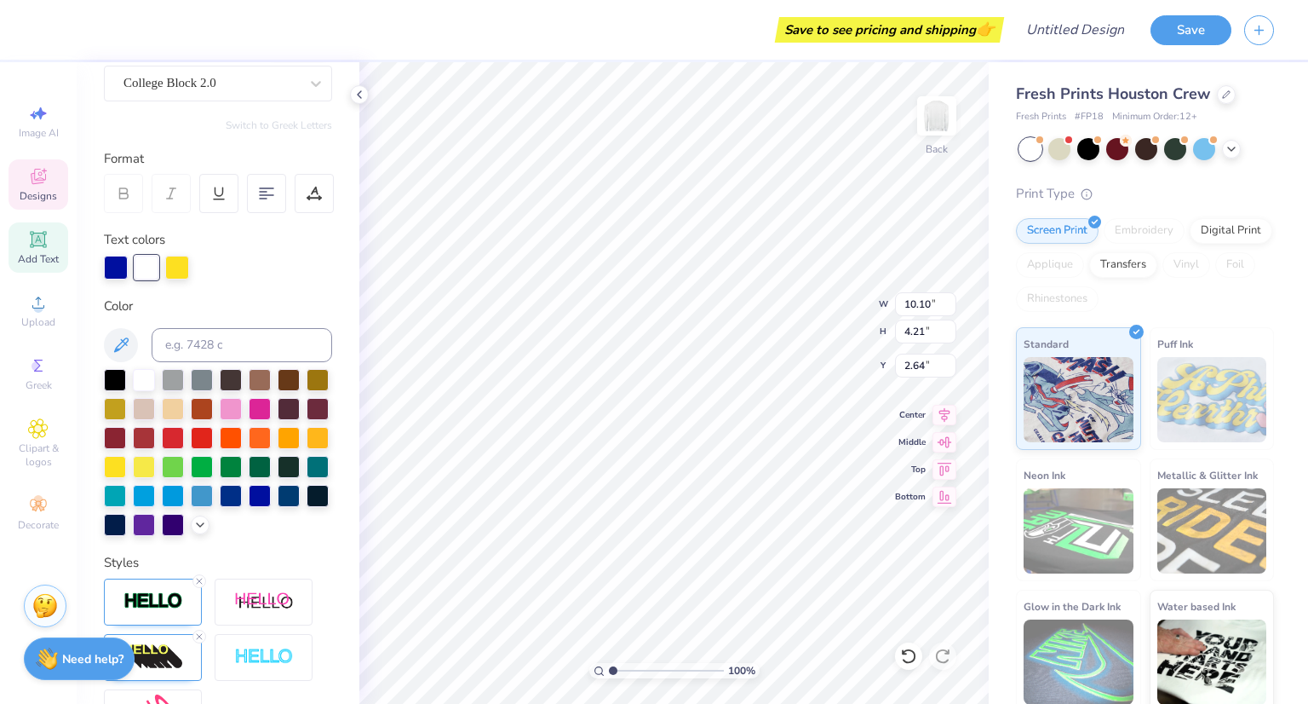
click at [288, 322] on div "Color" at bounding box center [218, 416] width 228 height 240
click at [119, 260] on div at bounding box center [116, 266] width 24 height 24
click at [220, 505] on div at bounding box center [231, 494] width 22 height 22
type input "4.65"
type input "4.47"
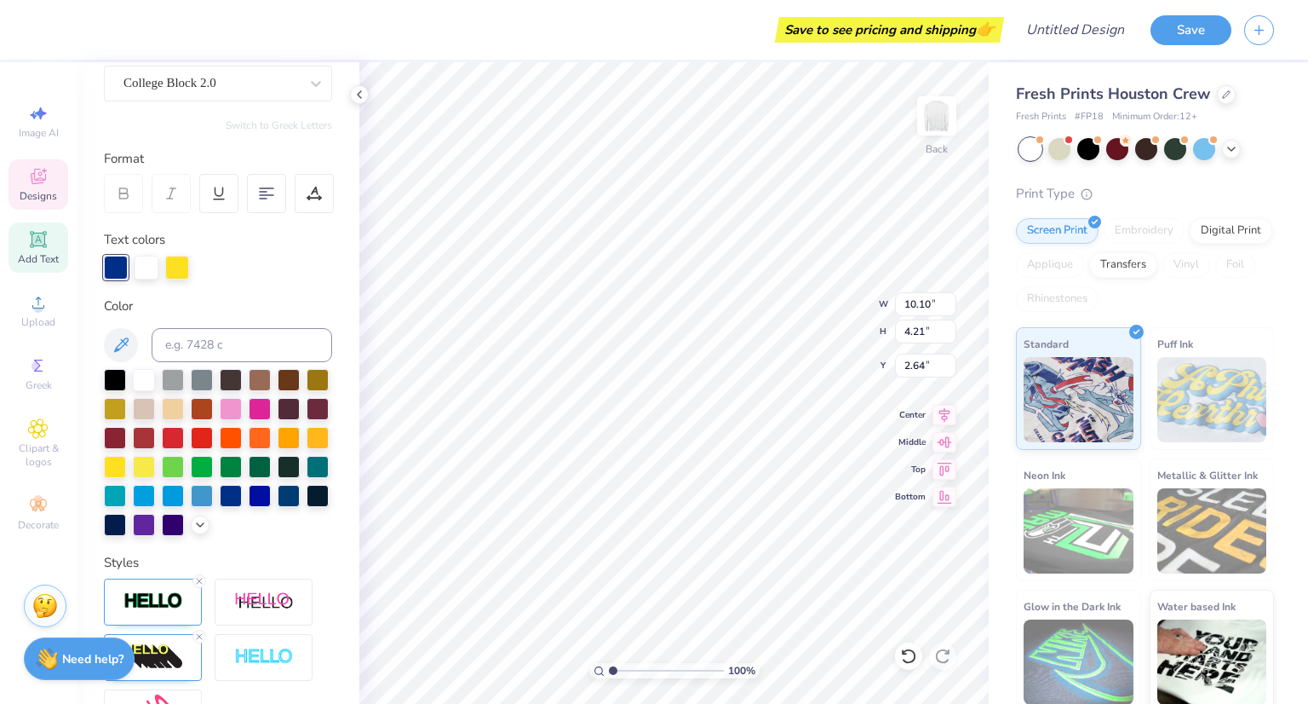
type input "6.38"
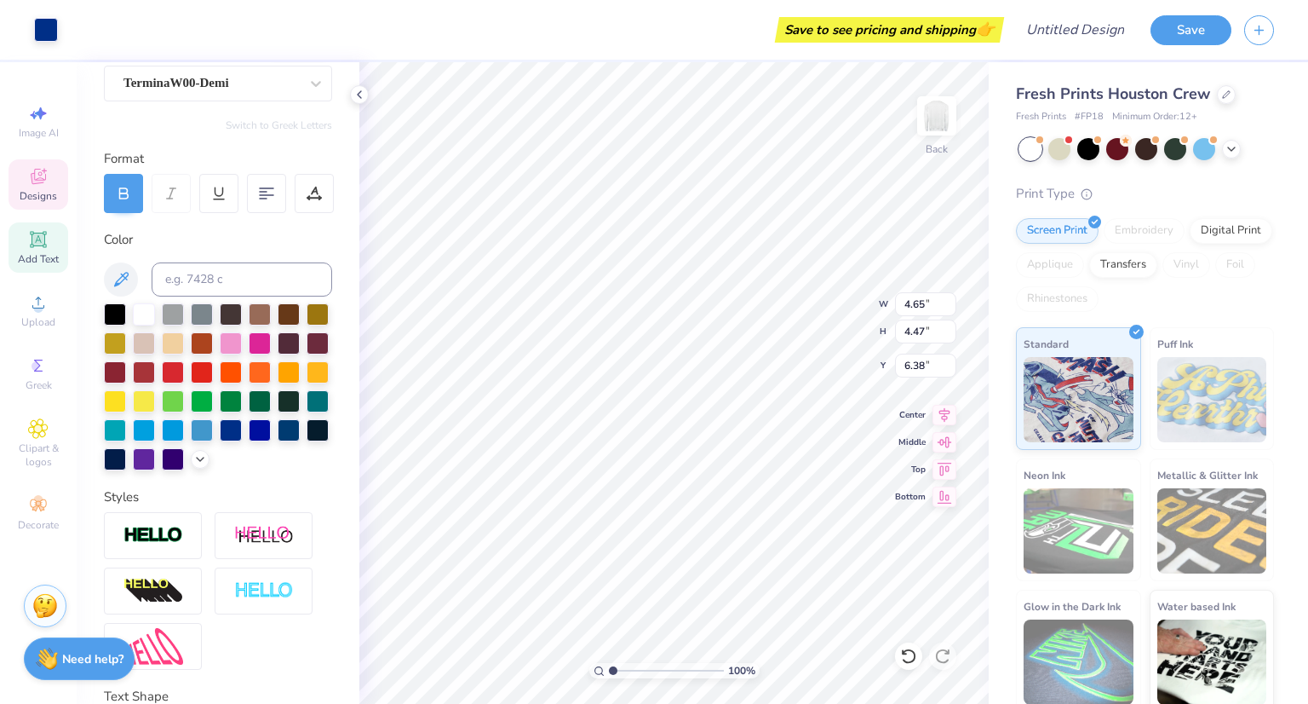
type input "5.77"
type input "0.82"
type input "5.95"
click at [220, 439] on div at bounding box center [231, 428] width 22 height 22
type input "2.64"
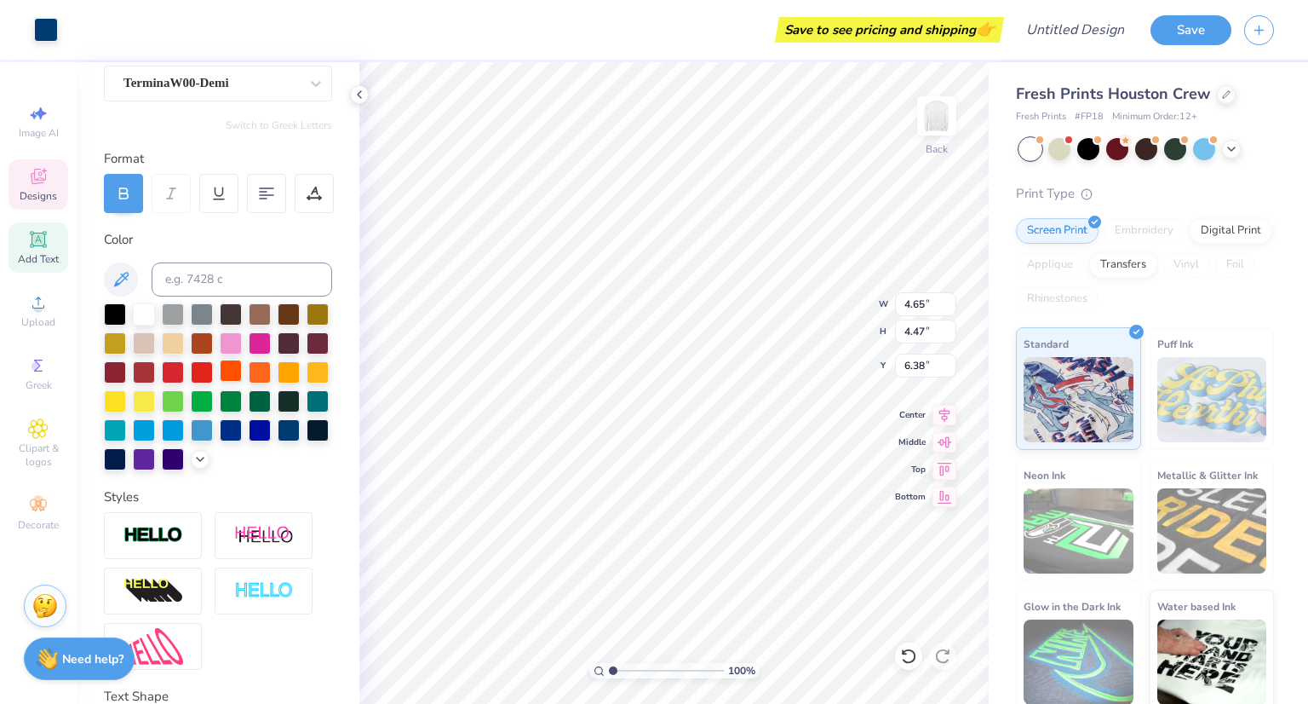
type input "2.55"
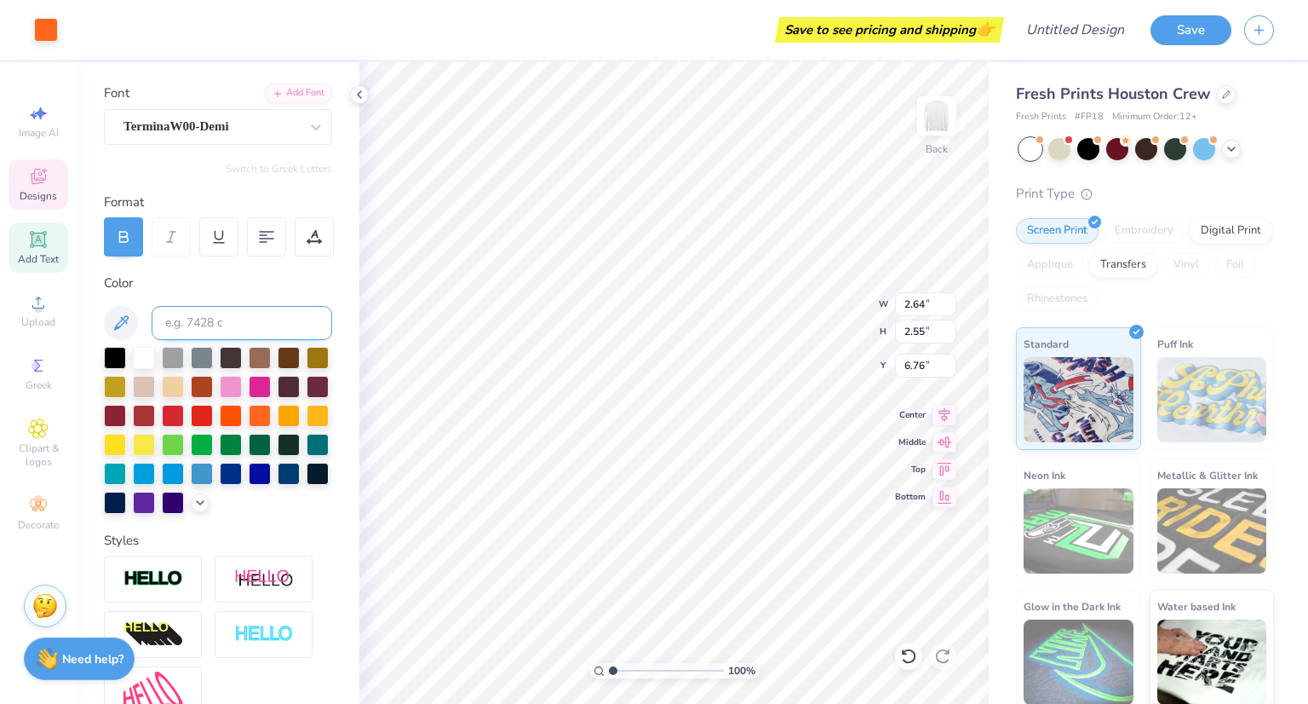
scroll to position [112, 0]
click at [126, 444] on div at bounding box center [115, 443] width 22 height 22
click at [220, 483] on div at bounding box center [231, 472] width 22 height 22
click at [905, 661] on icon at bounding box center [908, 655] width 14 height 15
type input "6.76"
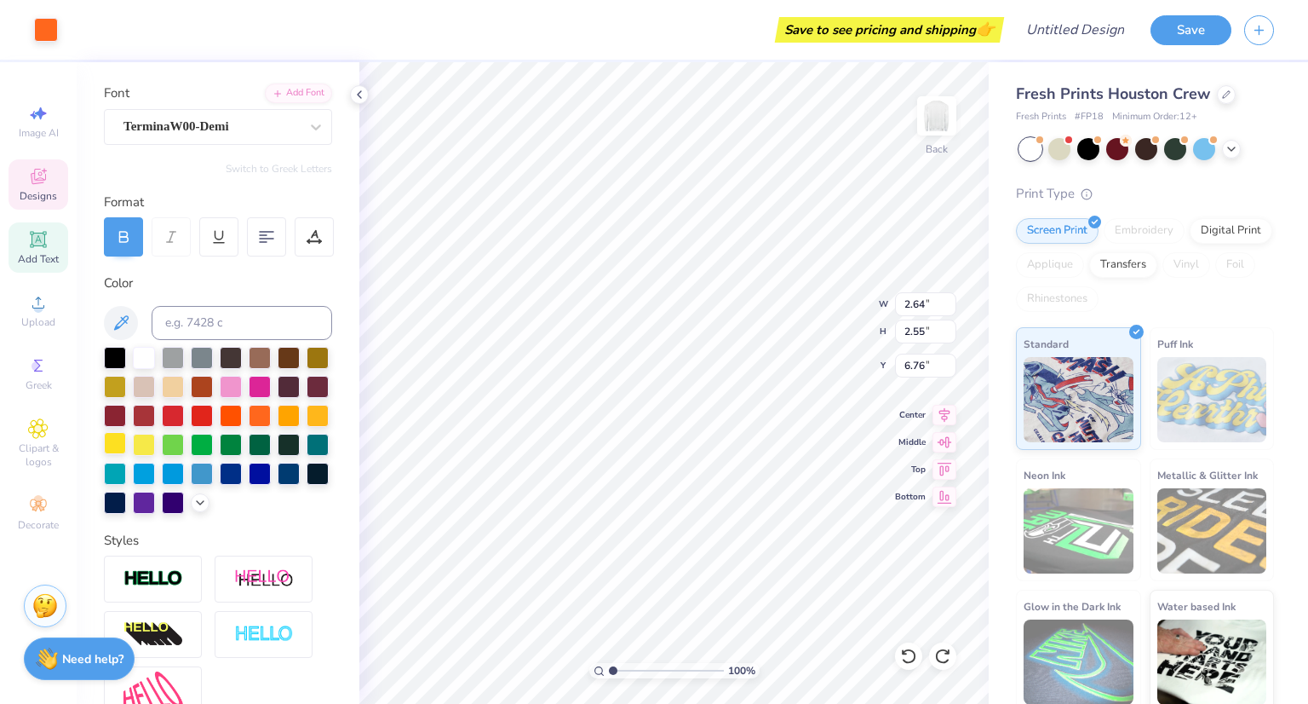
click at [126, 448] on div at bounding box center [115, 443] width 22 height 22
click at [220, 483] on div at bounding box center [231, 472] width 22 height 22
type input "6.02"
type input "1.83"
type input "9.81"
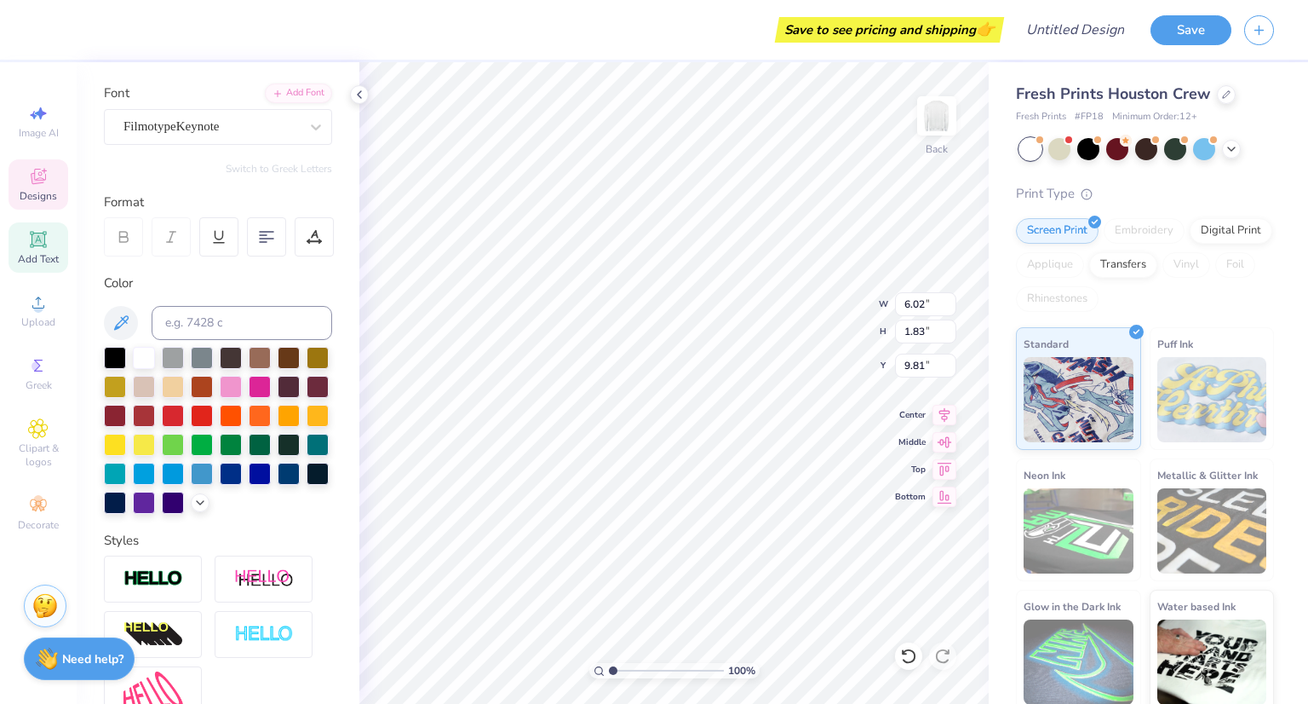
scroll to position [14, 3]
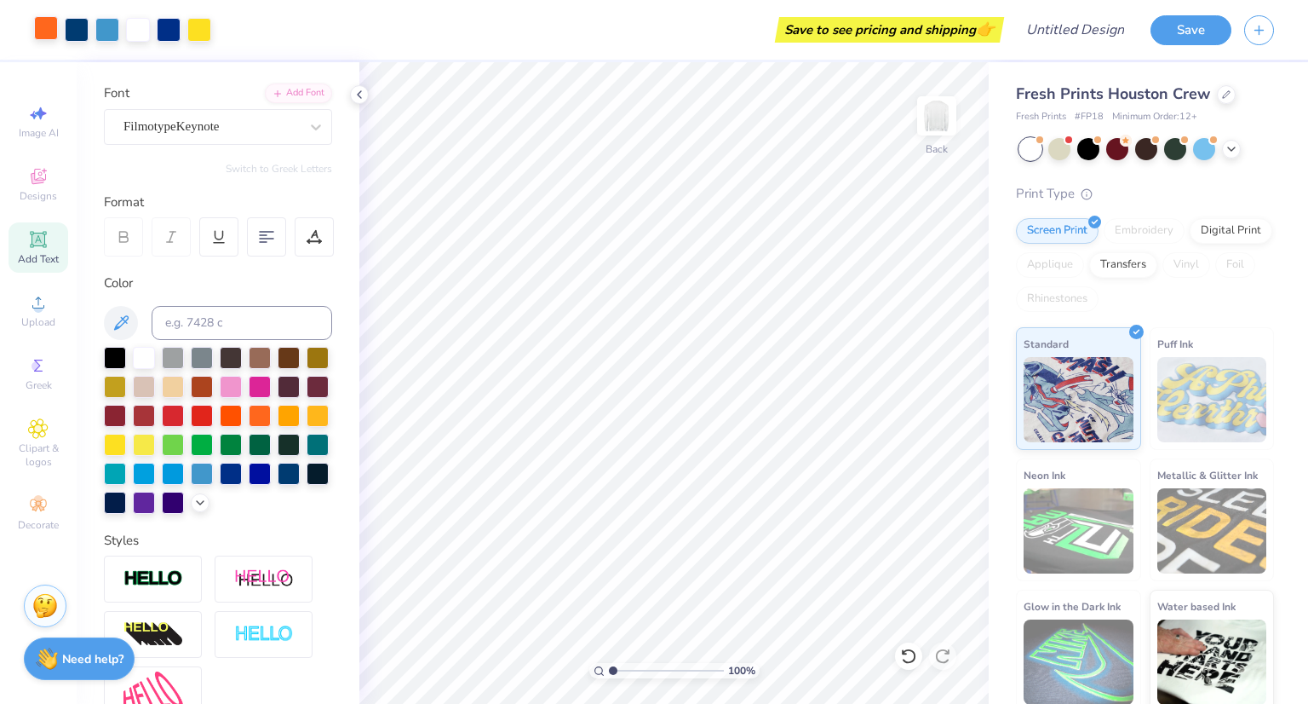
click at [46, 35] on div at bounding box center [46, 28] width 24 height 24
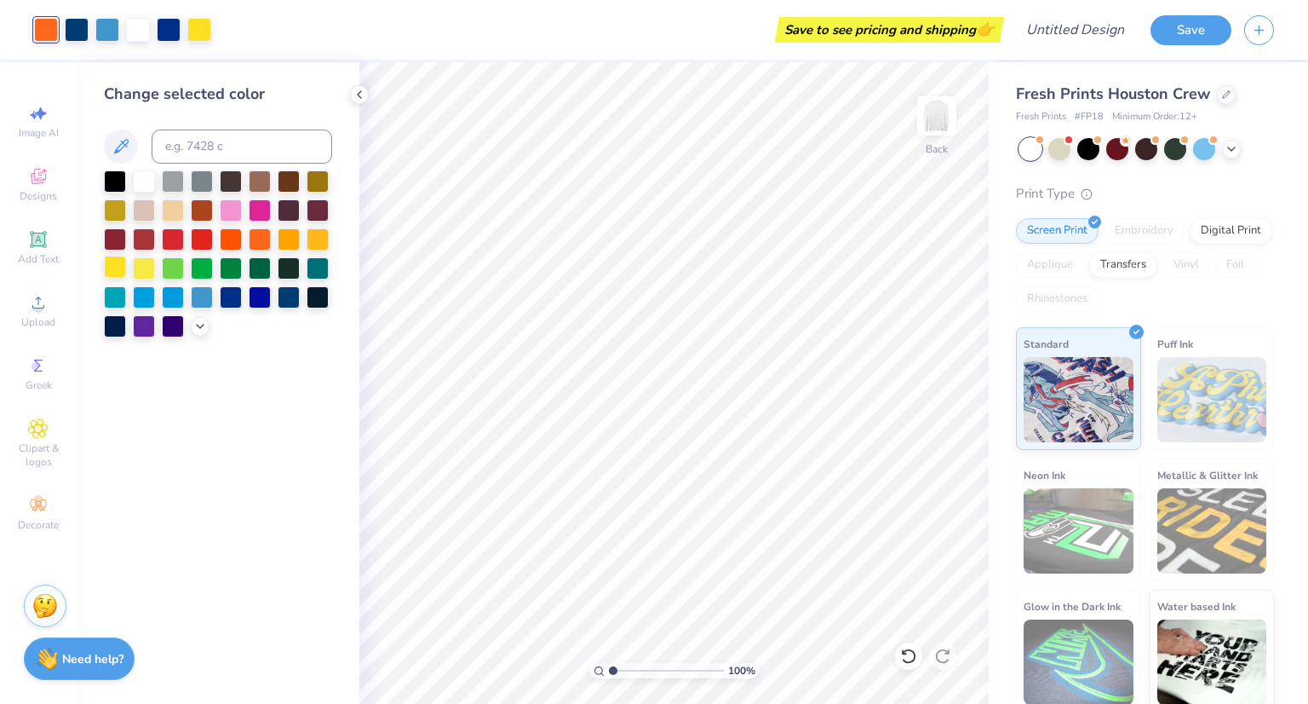
click at [117, 268] on div at bounding box center [115, 267] width 22 height 22
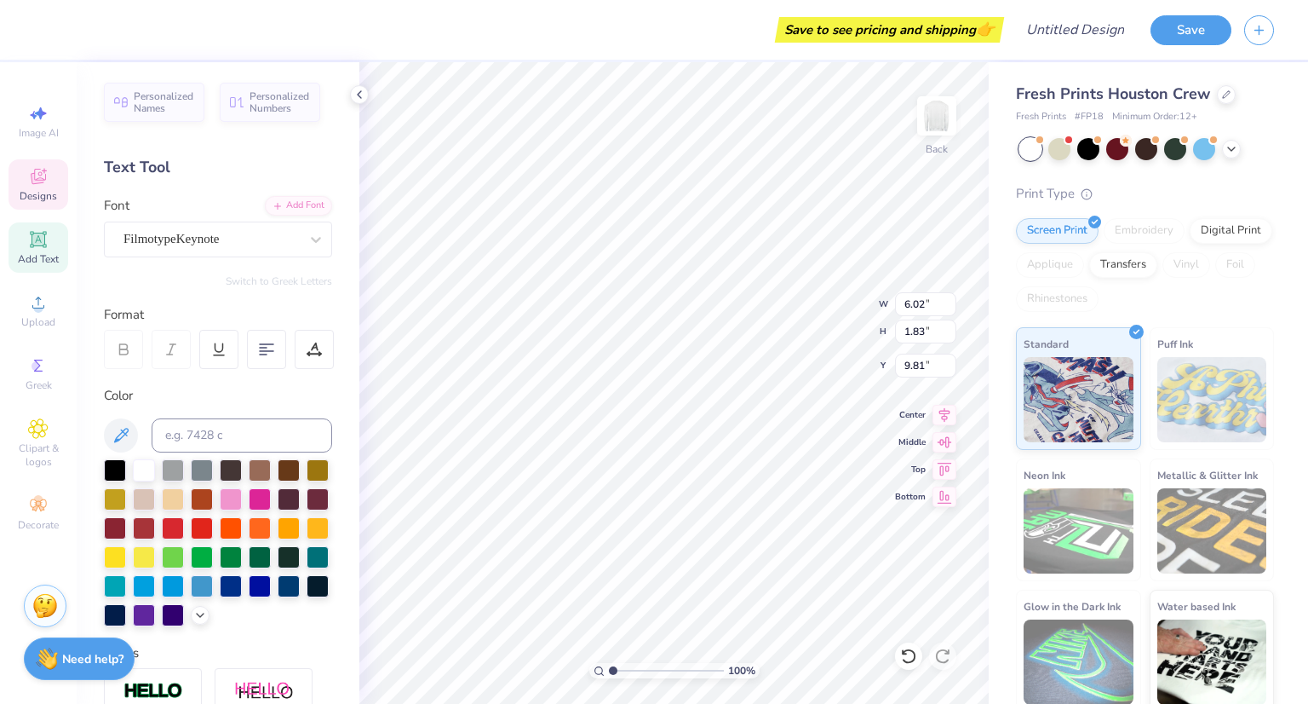
scroll to position [14, 2]
type textarea "i"
type textarea "[US_STATE]"
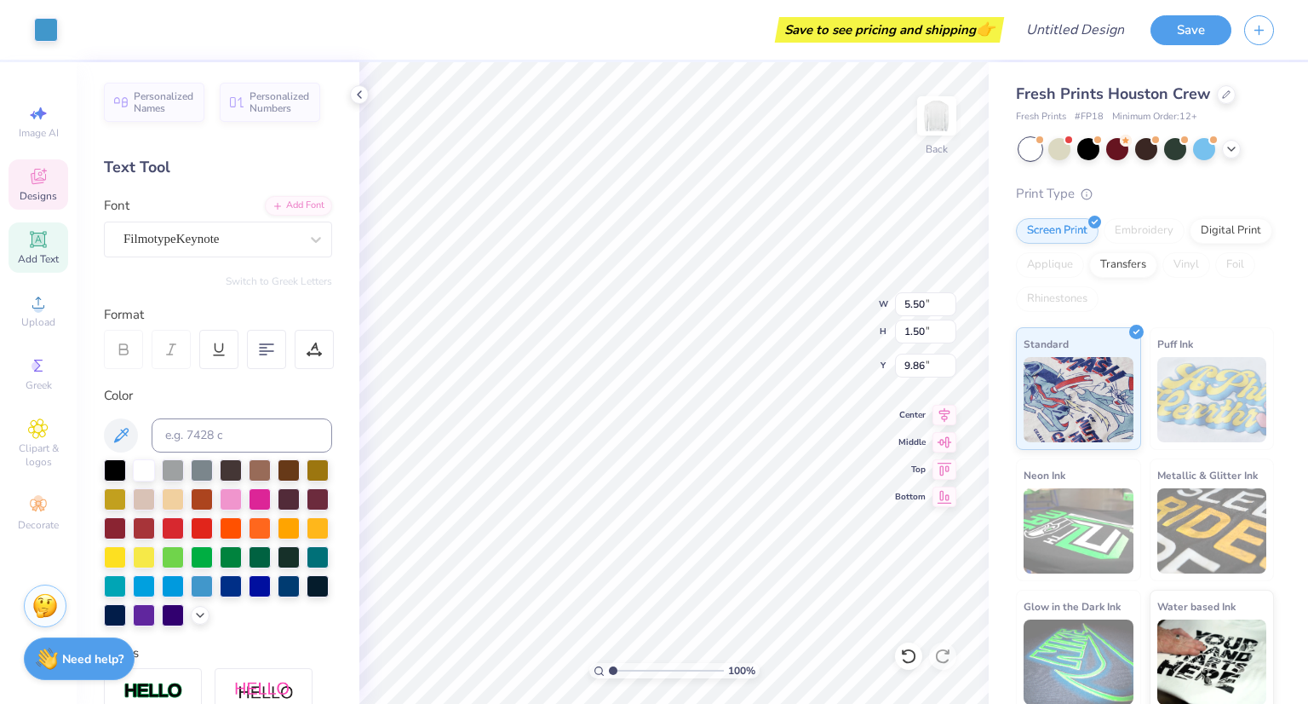
type input "12.48"
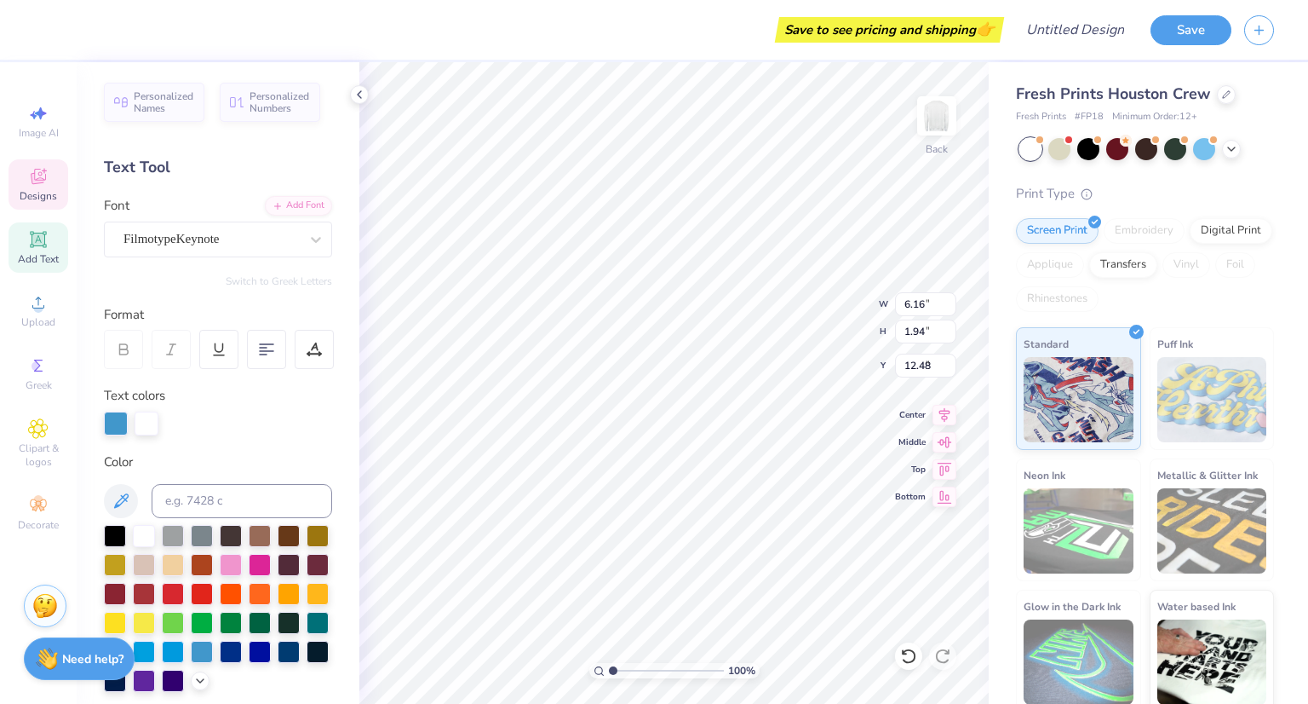
type input "6.16"
type input "1.94"
type input "9.76"
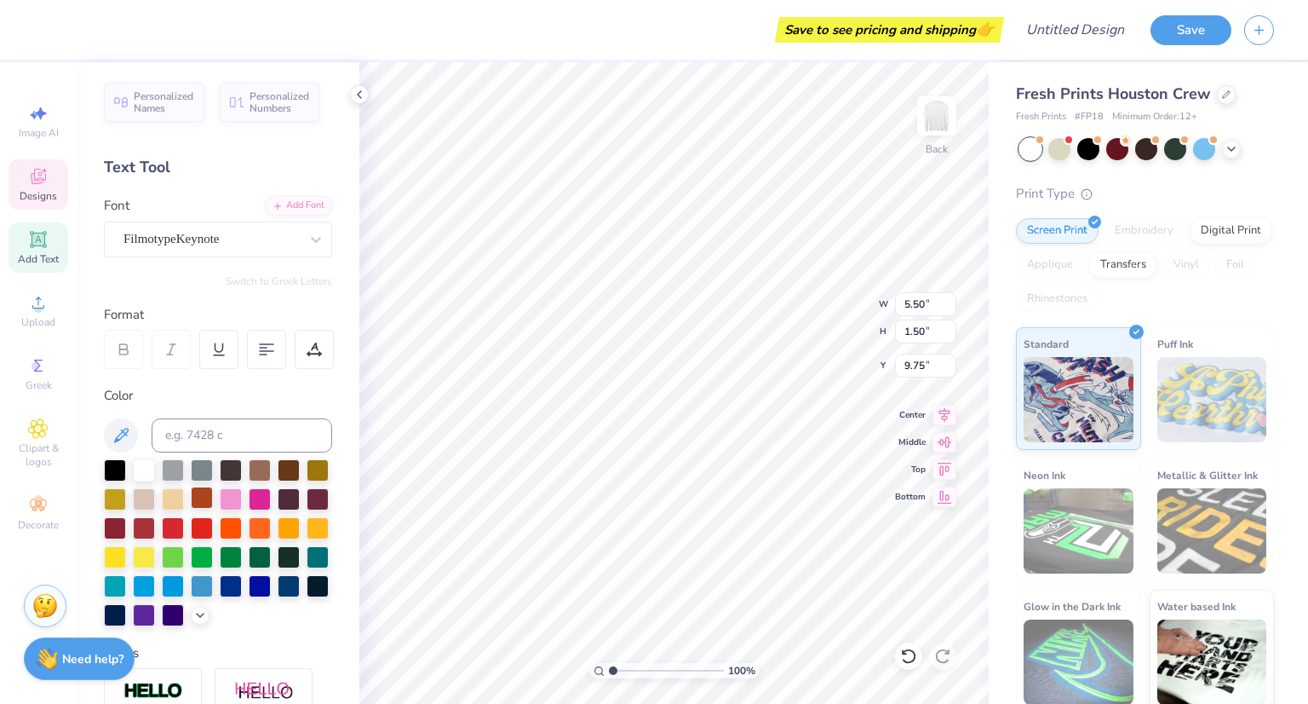
type input "9.75"
click at [220, 595] on div at bounding box center [231, 584] width 22 height 22
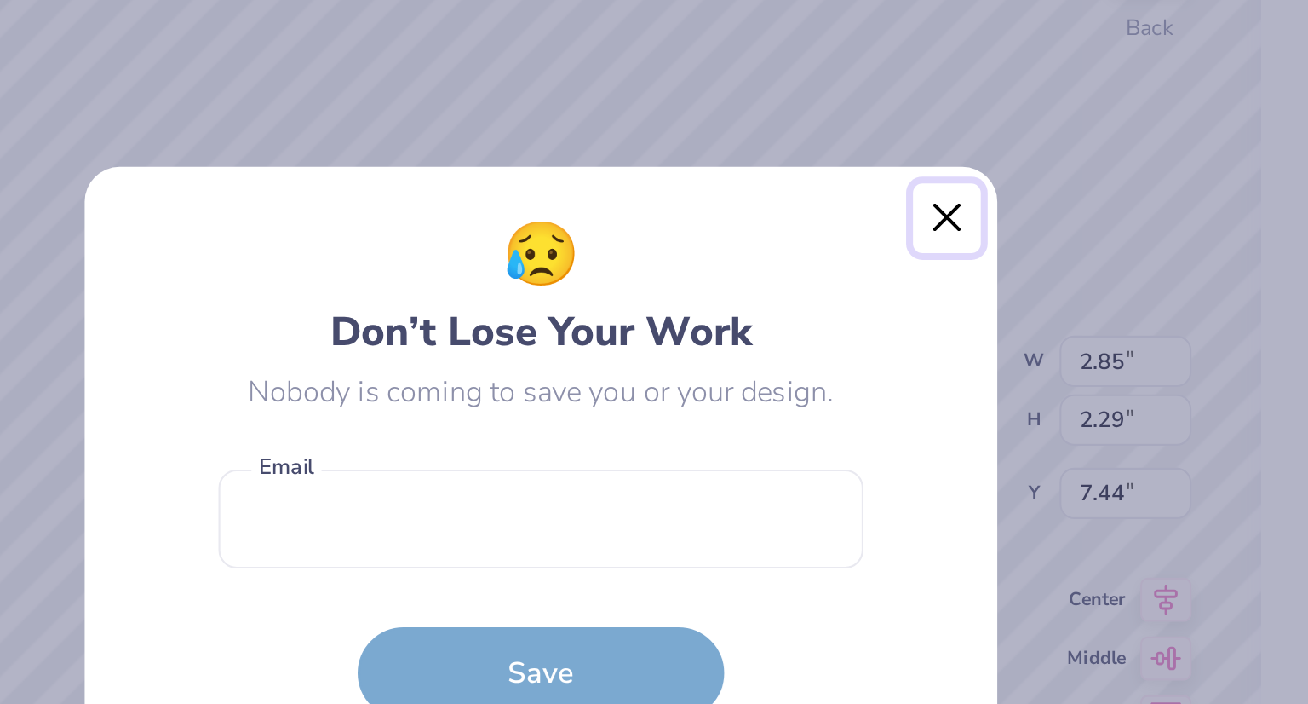
click at [837, 230] on button "Close" at bounding box center [843, 237] width 32 height 32
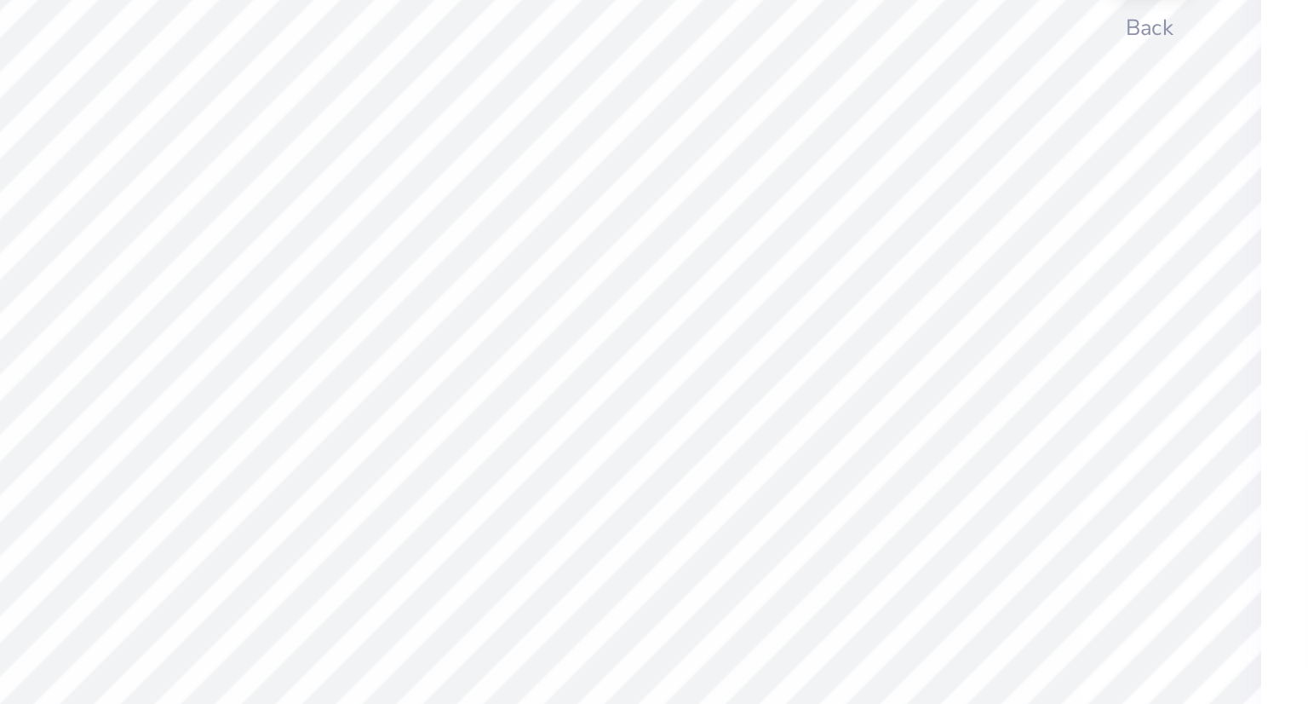
type input "1.00000000554234"
type textarea "x"
type input "1.00000000554234"
type textarea "x"
type input "1"
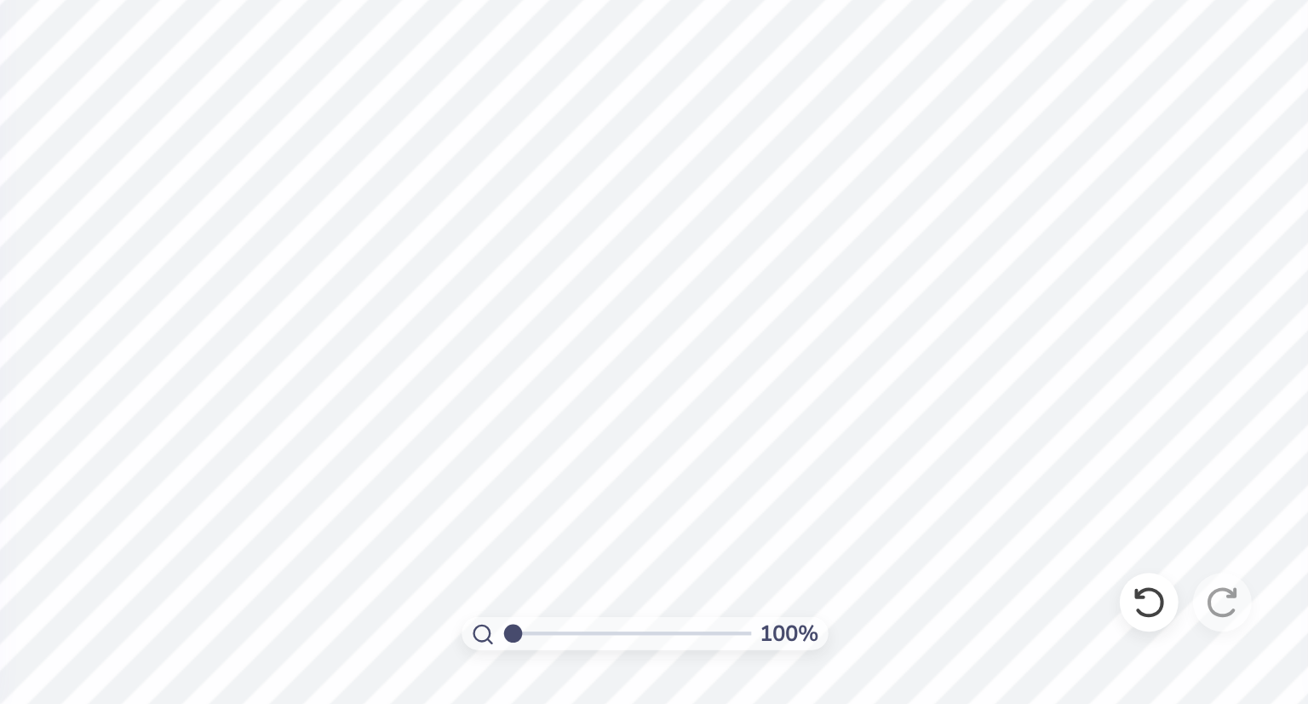
type textarea "x"
type input "1"
drag, startPoint x: 613, startPoint y: 672, endPoint x: 573, endPoint y: 676, distance: 40.3
click at [609, 676] on input "range" at bounding box center [666, 670] width 115 height 15
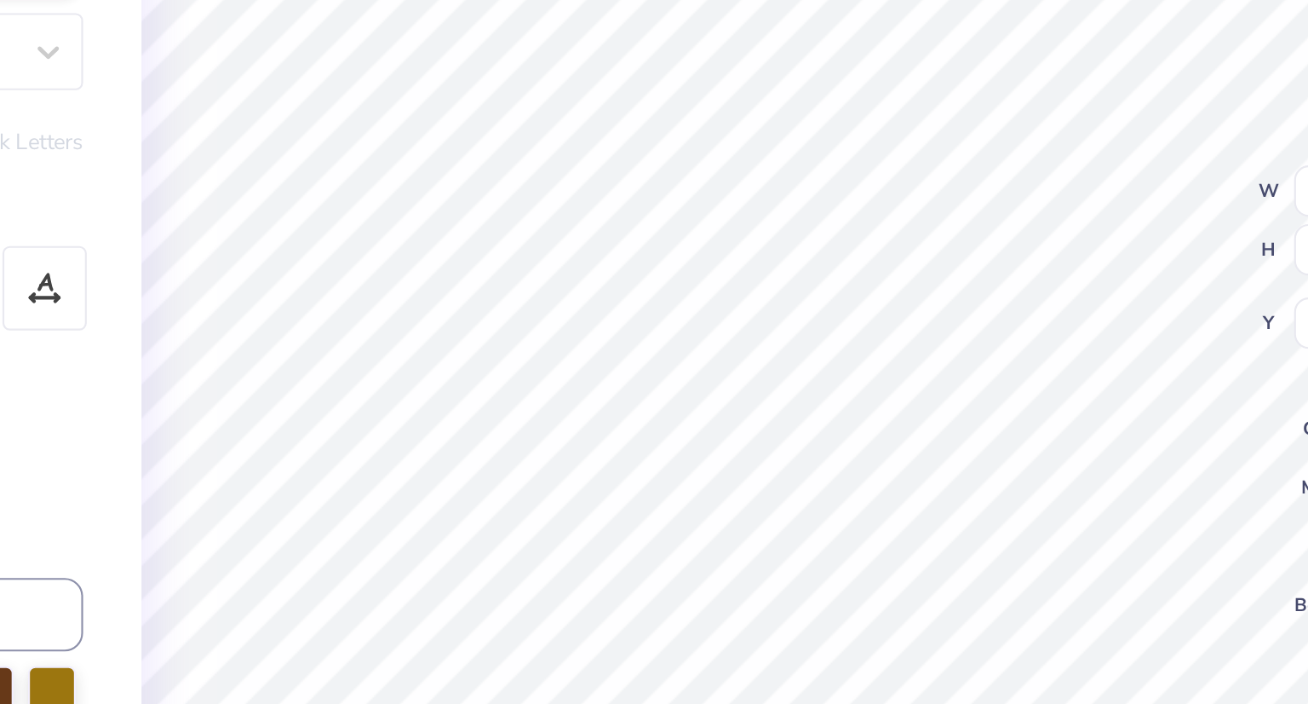
type textarea "x"
type input "7.20"
type textarea "x"
type input "7.62"
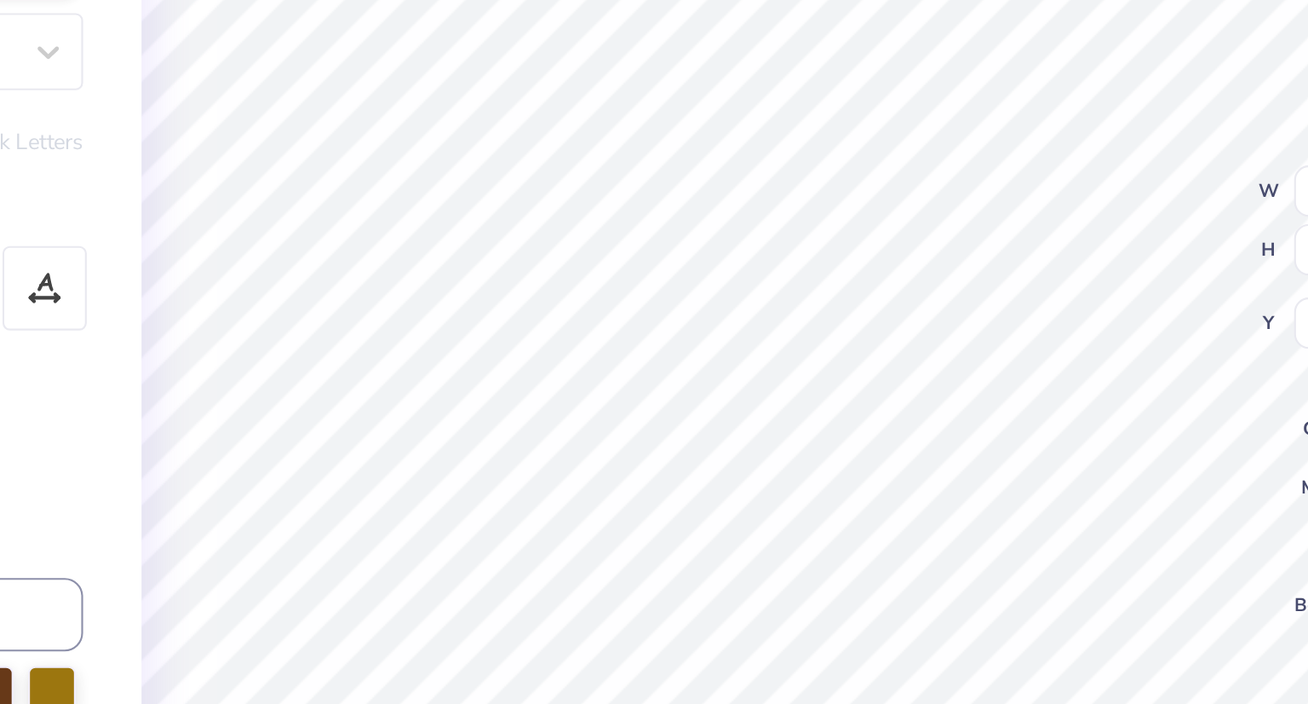
type textarea "x"
type input "8.46"
type textarea "x"
type input "7.62"
type textarea "x"
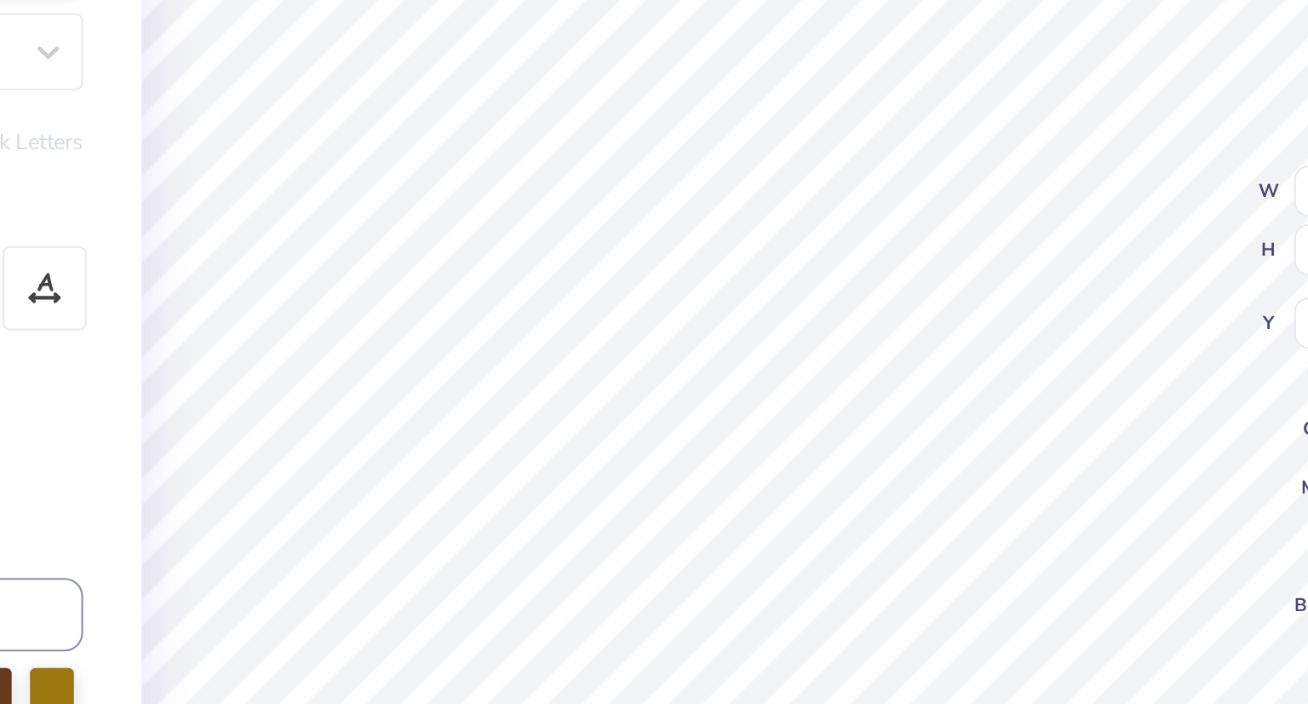
type textarea "20"
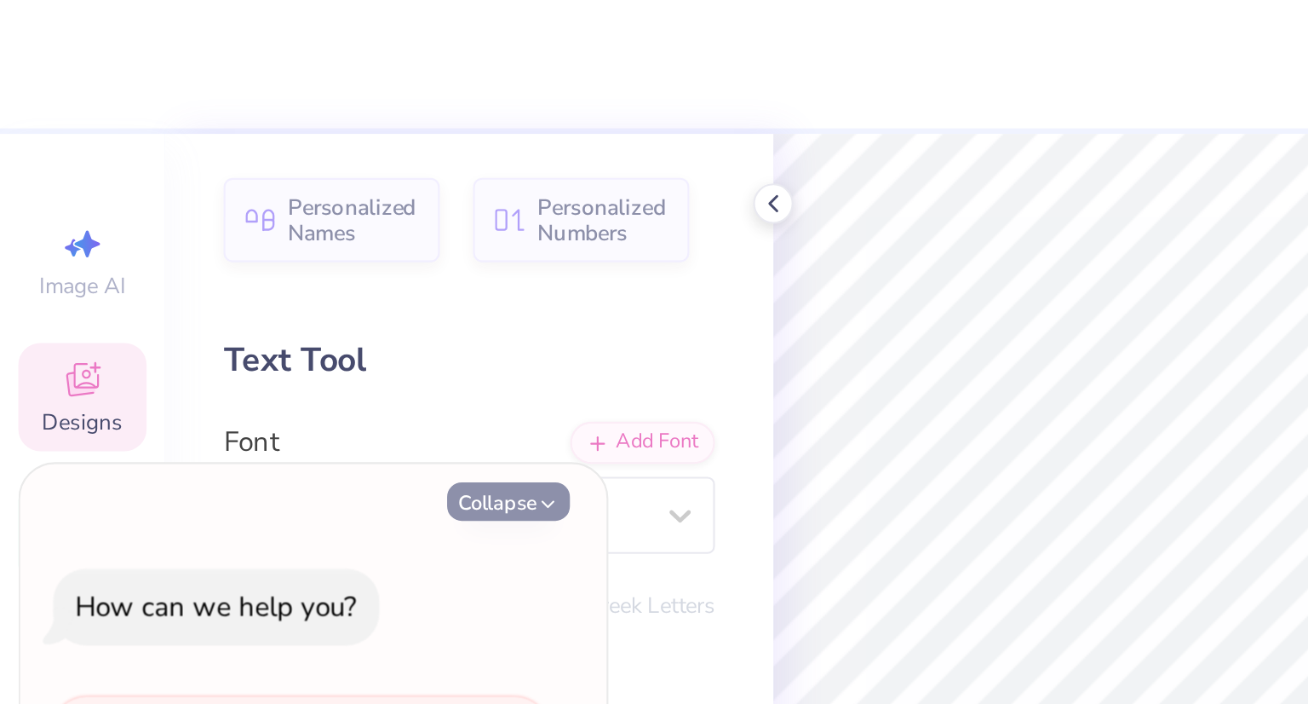
click at [256, 233] on icon "button" at bounding box center [255, 234] width 10 height 10
click at [257, 234] on icon "button" at bounding box center [255, 234] width 10 height 10
type textarea "x"
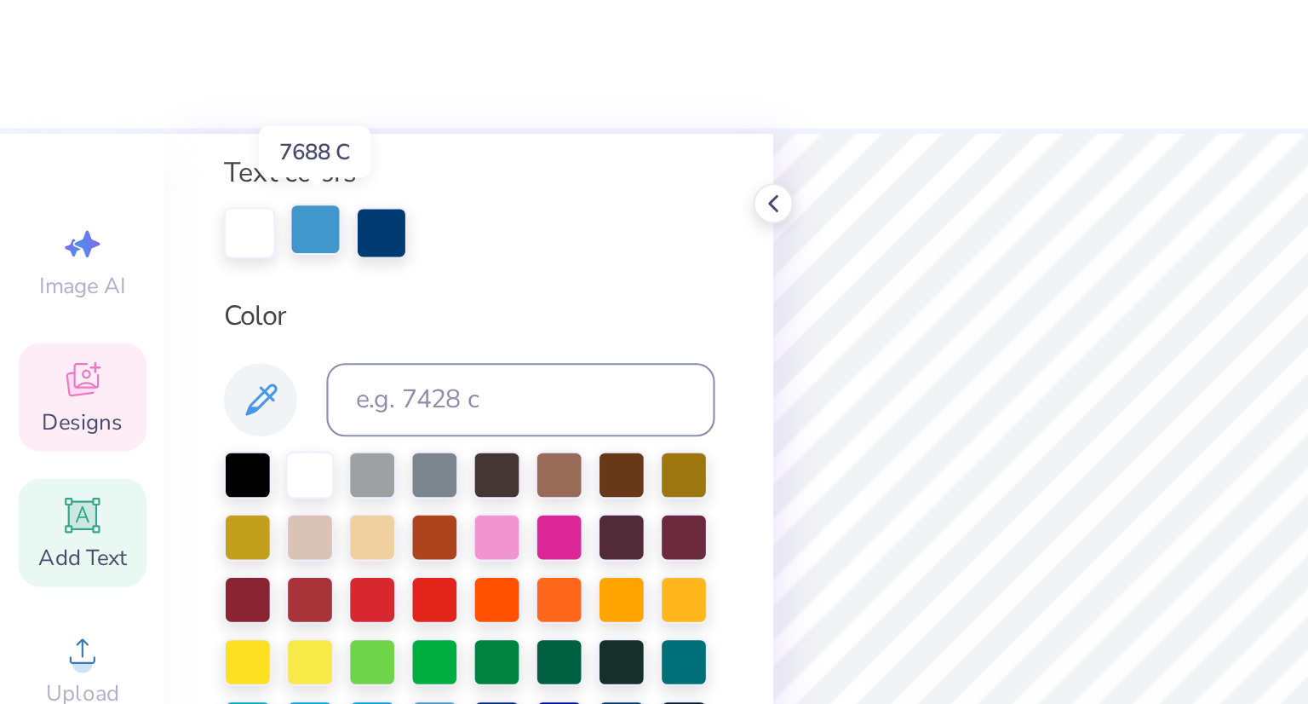
scroll to position [316, 0]
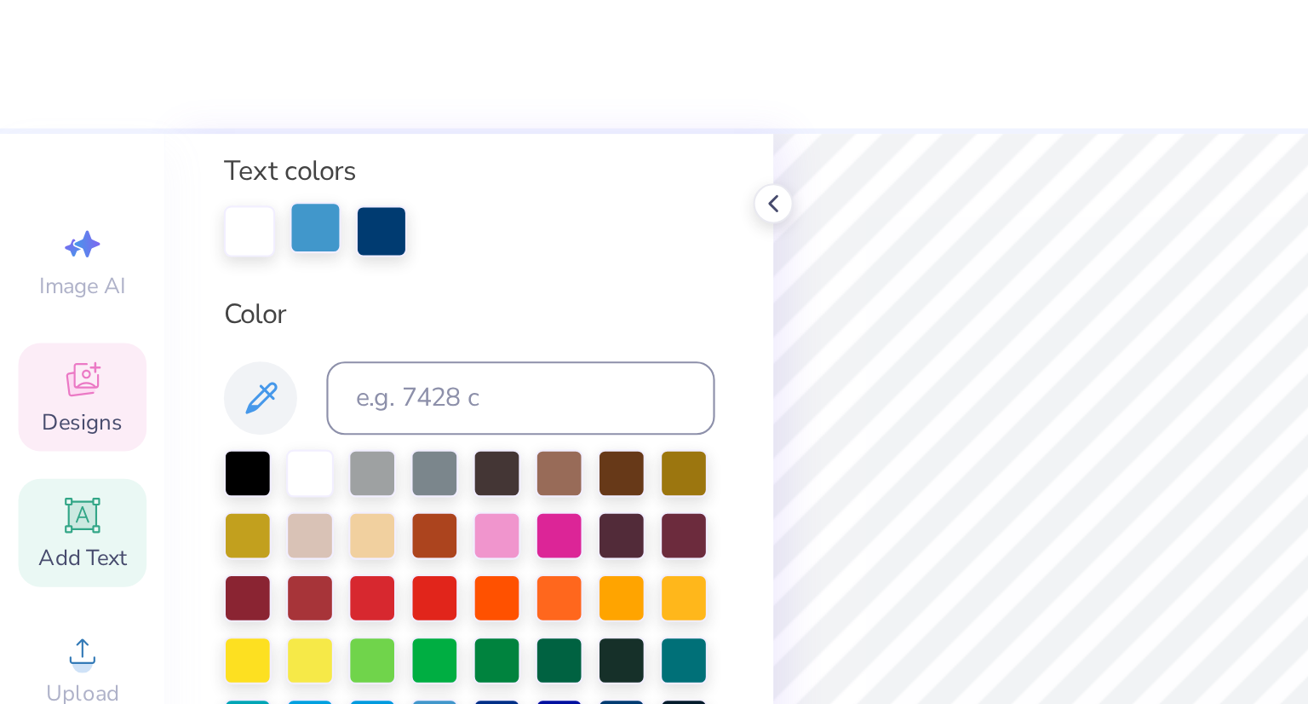
click at [146, 109] on div at bounding box center [147, 106] width 24 height 24
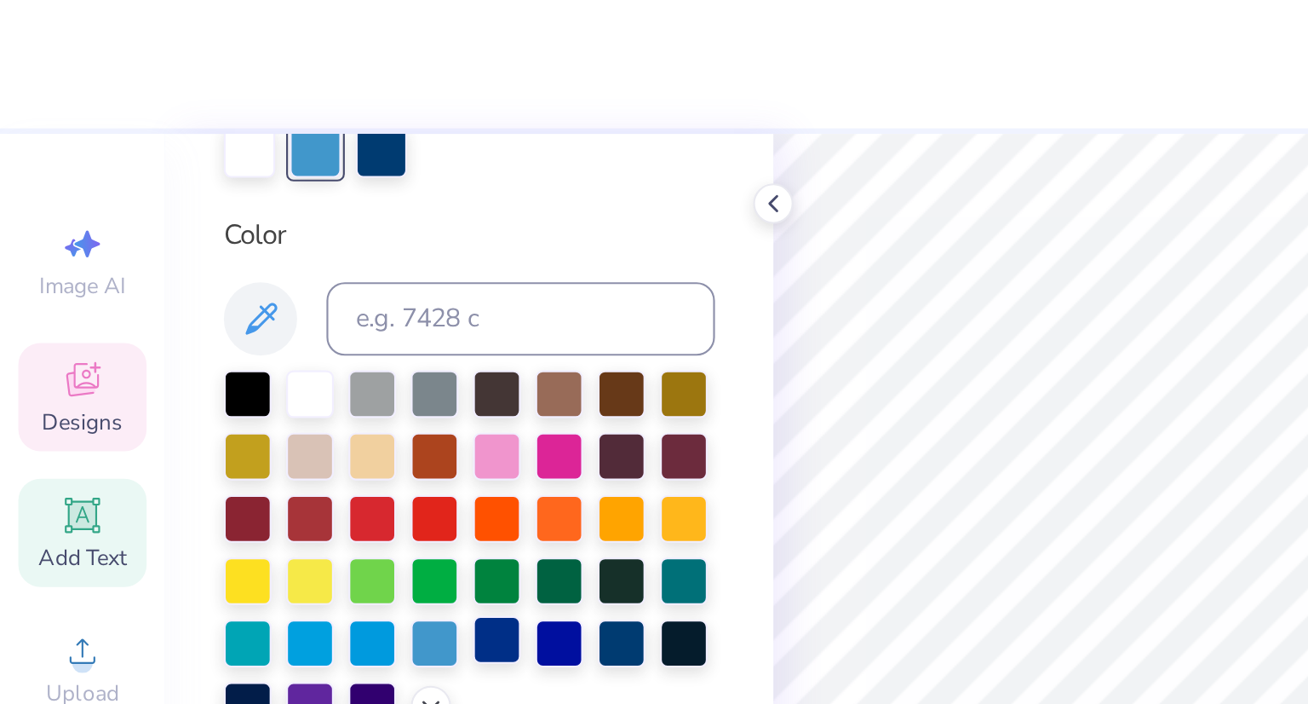
click at [220, 302] on div at bounding box center [231, 297] width 22 height 22
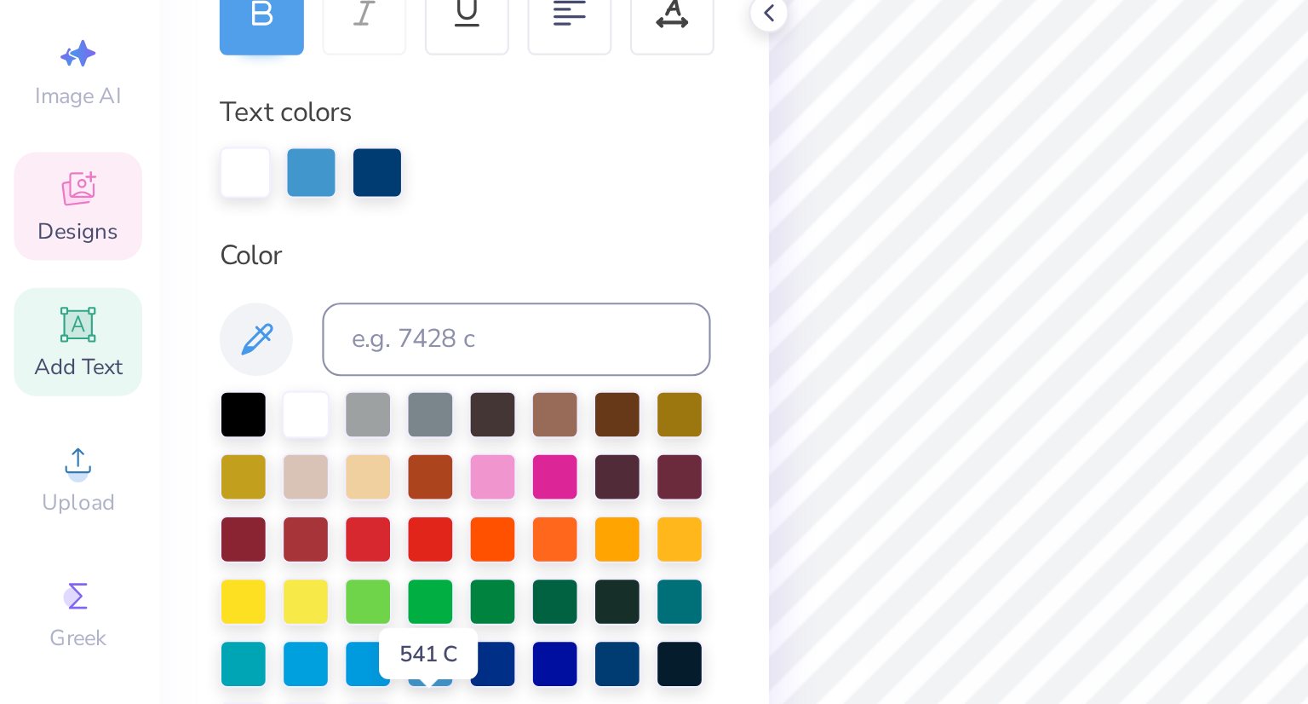
scroll to position [250, 0]
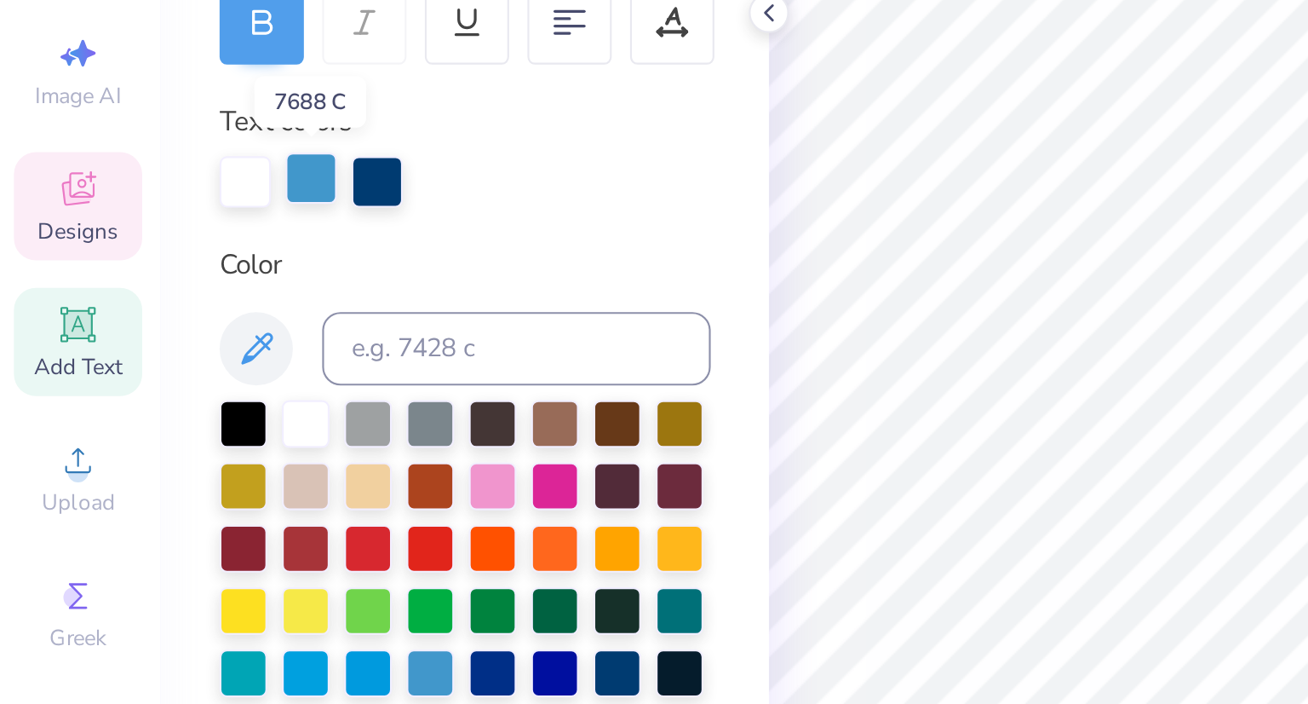
click at [151, 173] on div at bounding box center [147, 171] width 24 height 24
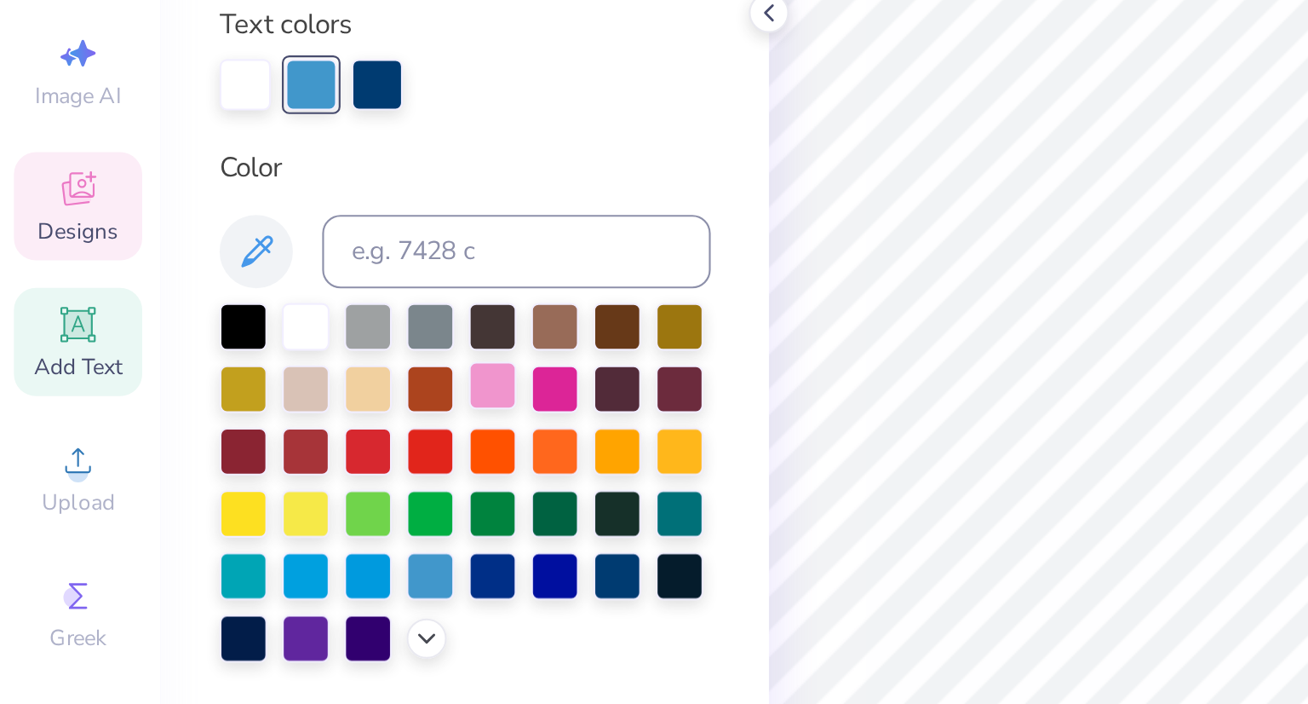
scroll to position [300, 0]
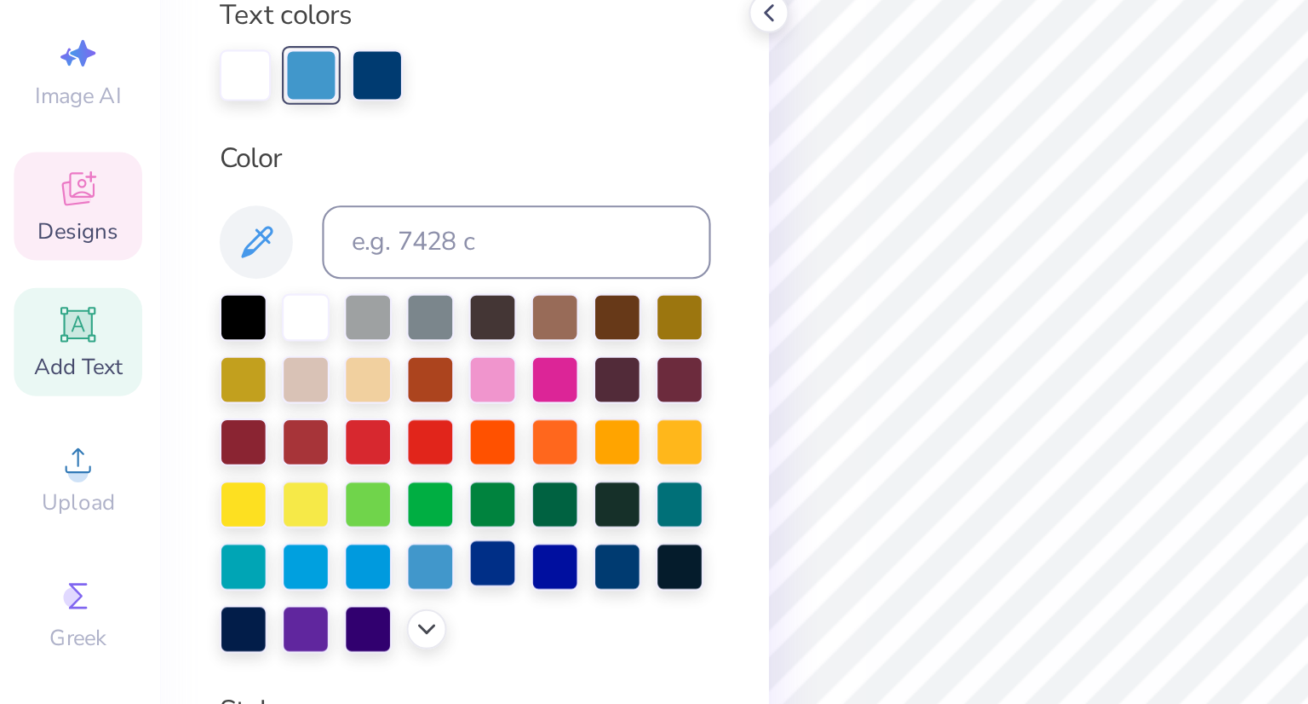
click at [220, 361] on div at bounding box center [231, 350] width 22 height 22
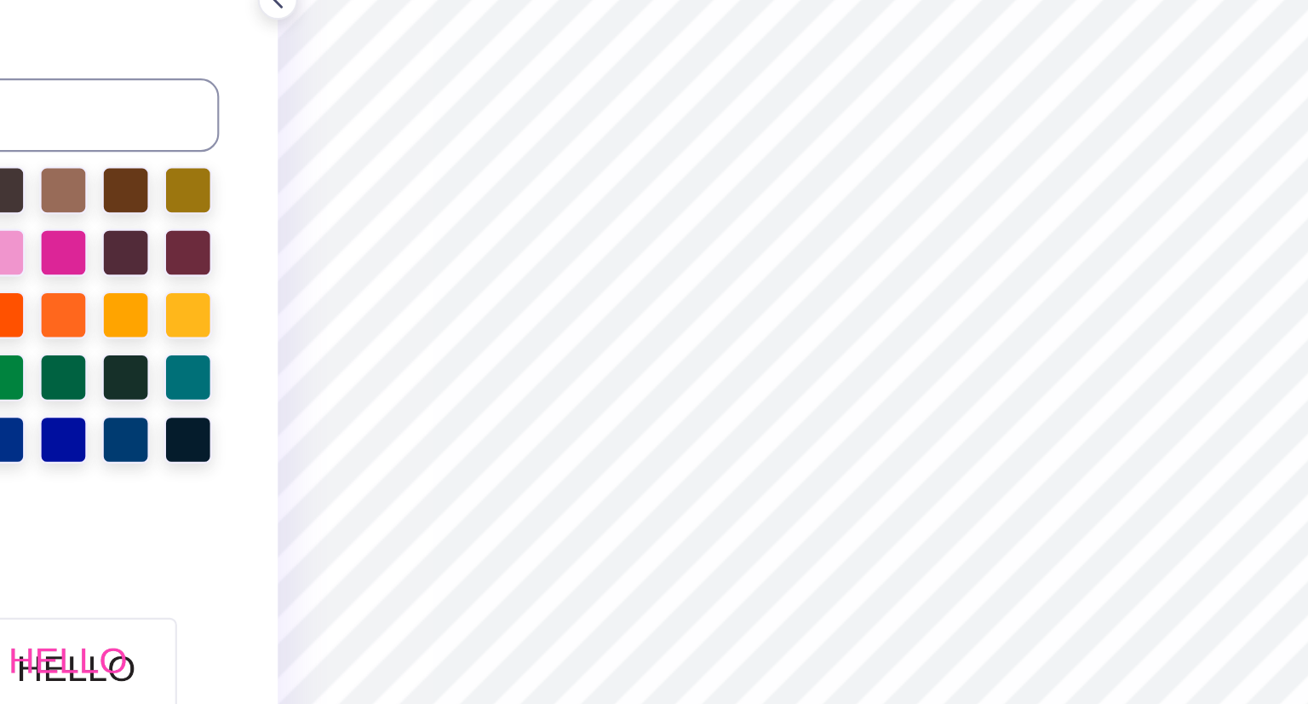
scroll to position [14, 2]
type textarea "24"
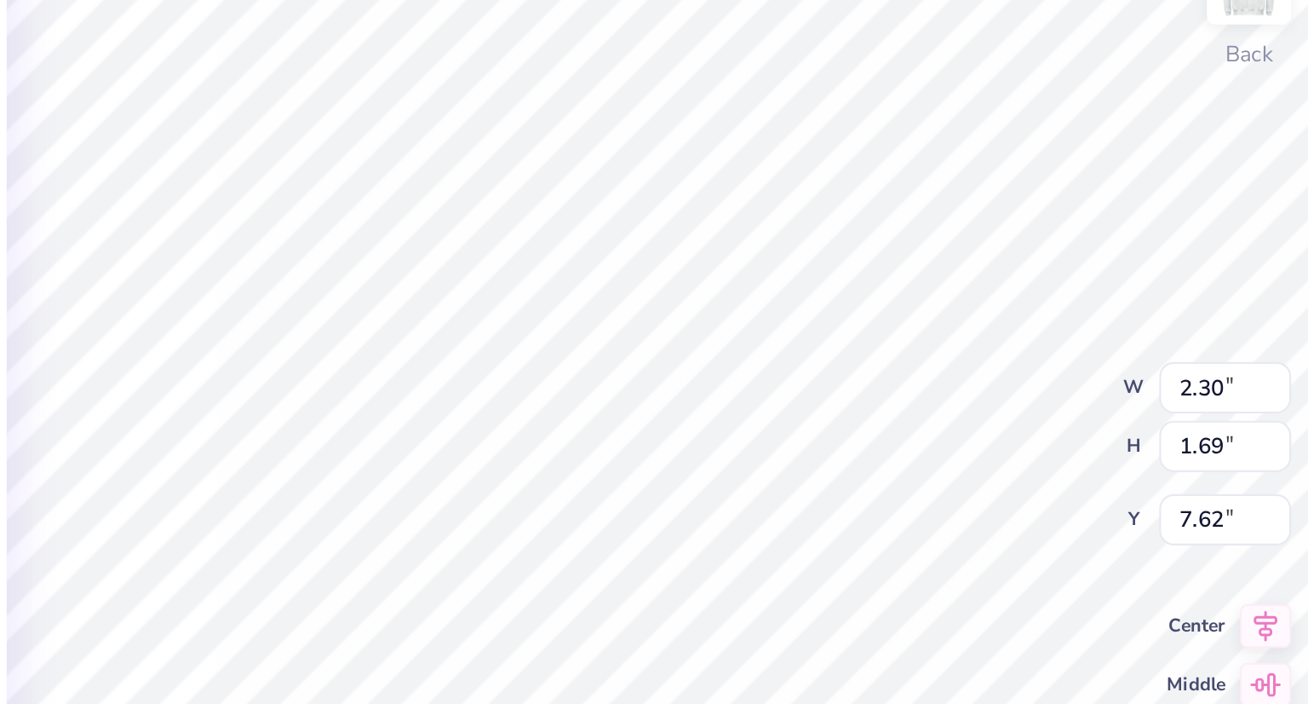
type textarea "25"
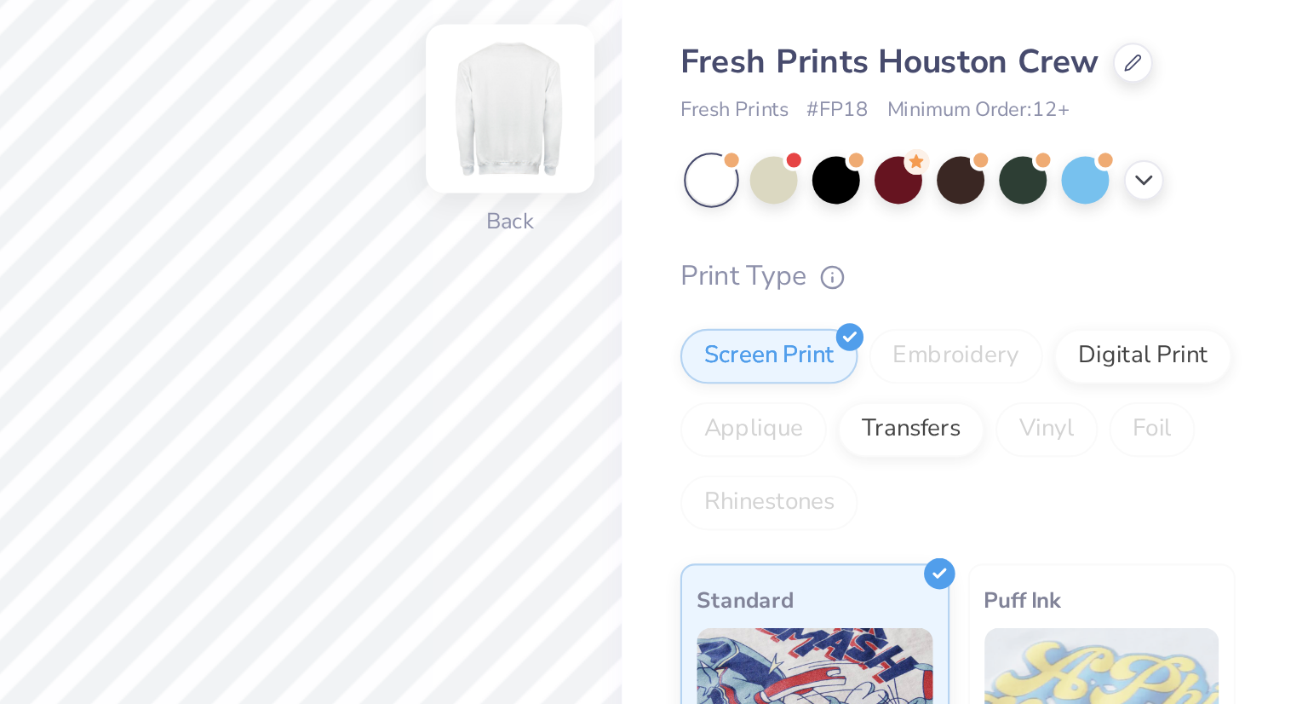
scroll to position [8, 0]
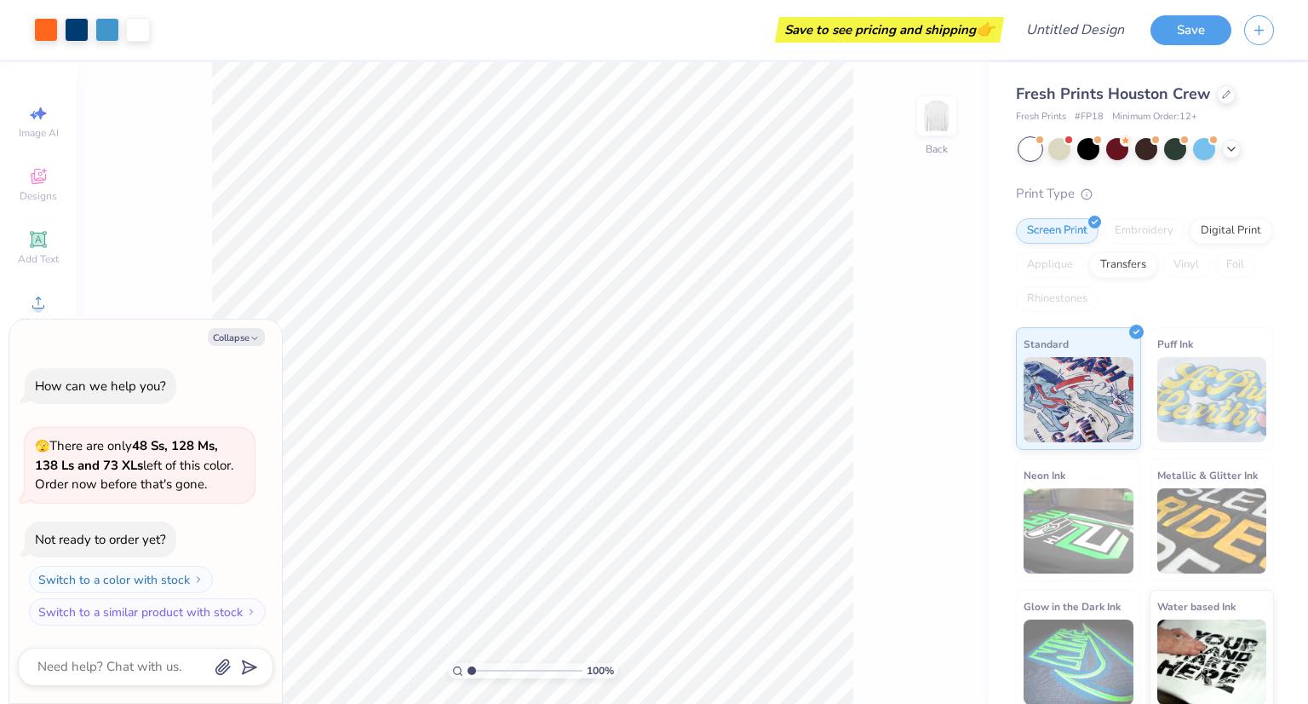
type textarea "x"
